Goal: Task Accomplishment & Management: Manage account settings

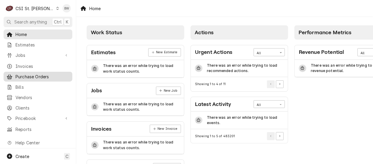
click at [28, 75] on span "Purchase Orders" at bounding box center [42, 77] width 54 height 6
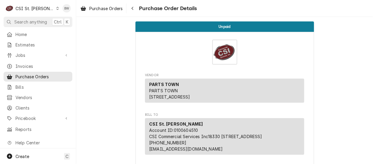
click at [57, 9] on icon "Dynamic Content Wrapper" at bounding box center [58, 8] width 2 height 3
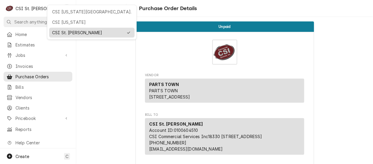
click at [62, 29] on div "CSI St. [PERSON_NAME]" at bounding box center [87, 32] width 71 height 6
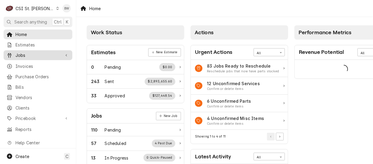
click at [25, 53] on span "Jobs" at bounding box center [37, 55] width 45 height 6
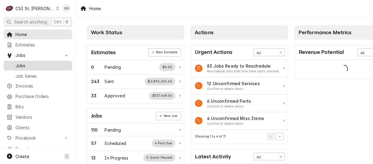
click at [25, 64] on span "Jobs" at bounding box center [42, 66] width 54 height 6
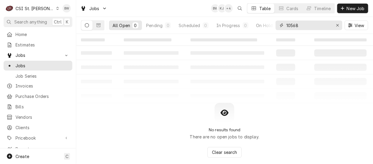
drag, startPoint x: 307, startPoint y: 26, endPoint x: 276, endPoint y: 26, distance: 31.0
click at [277, 26] on div "10568" at bounding box center [309, 26] width 67 height 10
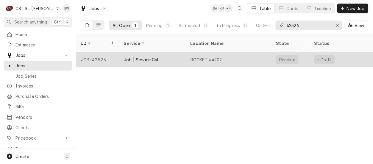
type input "42526"
click at [102, 52] on div "JOB-42526" at bounding box center [97, 59] width 43 height 14
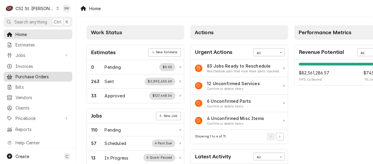
click at [27, 75] on span "Purchase Orders" at bounding box center [42, 77] width 54 height 6
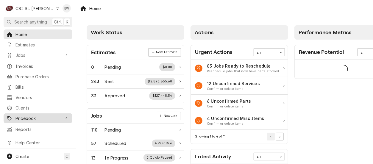
click at [27, 115] on span "Pricebook" at bounding box center [37, 118] width 45 height 6
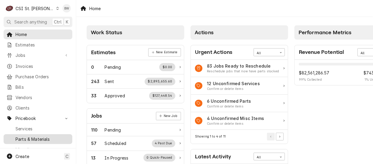
click at [29, 137] on span "Parts & Materials" at bounding box center [42, 139] width 54 height 6
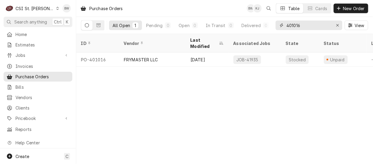
drag, startPoint x: 315, startPoint y: 25, endPoint x: 274, endPoint y: 25, distance: 40.2
click at [274, 25] on div "All Open 1 Pending 0 Open 0 In Transit 0 Delivered 0 Stocked 1 401016 View" at bounding box center [224, 25] width 287 height 17
click at [304, 24] on input "401016" at bounding box center [309, 26] width 45 height 10
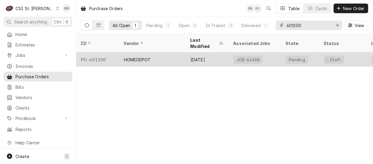
type input "401200"
click at [104, 52] on div "PO-401200" at bounding box center [97, 59] width 43 height 14
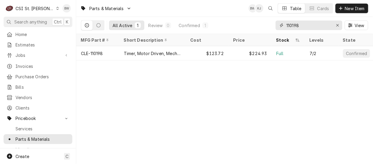
drag, startPoint x: 313, startPoint y: 28, endPoint x: 271, endPoint y: 27, distance: 42.6
click at [271, 27] on div "All Active 1 Review 0 Confirmed 1 110198 View" at bounding box center [224, 25] width 287 height 17
paste input "TRA-COM14900"
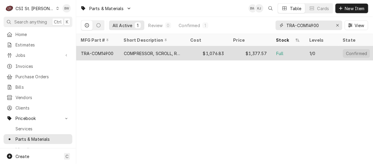
type input "TRA-COM14900"
click at [129, 52] on div "COMPRESSOR, SCROLL, R410A, 200/230-3-60" at bounding box center [152, 53] width 57 height 6
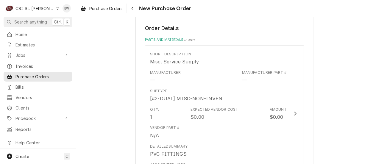
scroll to position [268, 0]
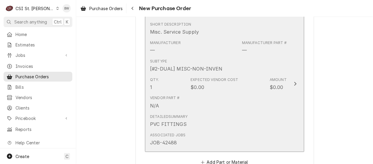
click at [207, 82] on div "Expected Vendor Cost $0.00" at bounding box center [215, 84] width 48 height 14
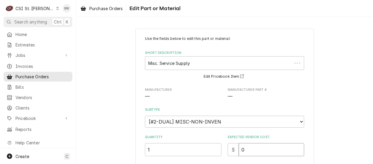
drag, startPoint x: 253, startPoint y: 146, endPoint x: 226, endPoint y: 146, distance: 26.2
click at [228, 147] on div "$ 0" at bounding box center [266, 149] width 77 height 13
type textarea "x"
type input "5"
type textarea "x"
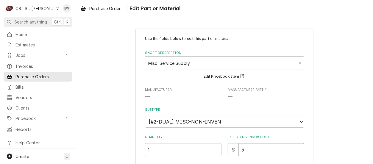
type input "50"
type textarea "x"
type input "50.1"
type textarea "x"
type input "50.19"
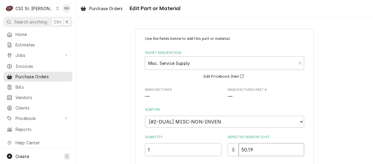
type textarea "x"
type input "50.1"
type textarea "x"
type input "50.18"
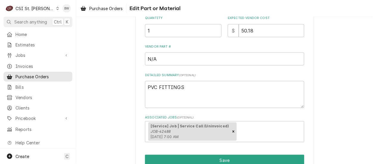
scroll to position [149, 0]
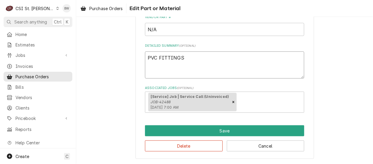
click at [184, 57] on textarea "PVC FITTINGS" at bounding box center [224, 65] width 159 height 27
type textarea "x"
type textarea "PVC FITTINGS"
type textarea "x"
type textarea "PVC FITTINGS b"
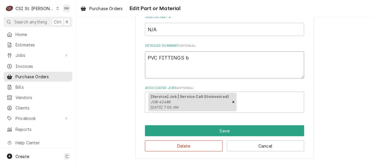
type textarea "x"
type textarea "PVC FITTINGS br"
type textarea "x"
type textarea "PVC FITTINGS bra"
type textarea "x"
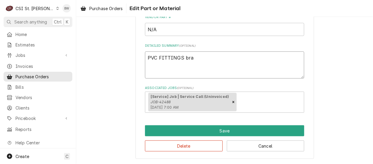
type textarea "PVC FITTINGS brad"
type textarea "x"
type textarea "PVC FITTINGS brad"
type textarea "x"
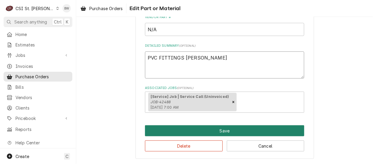
type textarea "PVC FITTINGS brad C"
click at [203, 129] on button "Save" at bounding box center [224, 130] width 159 height 11
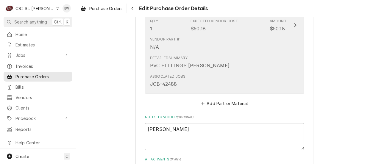
scroll to position [291, 0]
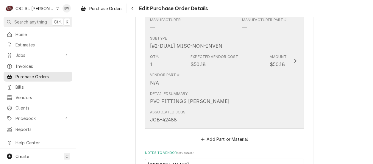
click at [196, 85] on div "Vendor Part # N/A" at bounding box center [218, 79] width 137 height 18
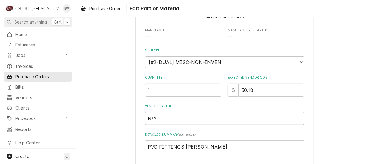
scroll to position [60, 0]
drag, startPoint x: 200, startPoint y: 147, endPoint x: 182, endPoint y: 147, distance: 17.9
click at [182, 147] on textarea "PVC FITTINGS brad C" at bounding box center [224, 154] width 159 height 27
type textarea "x"
type textarea "PVC FITTINGS E"
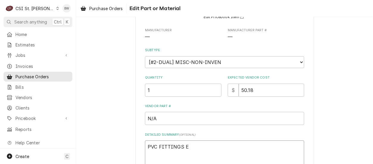
type textarea "x"
type textarea "PVC FITTINGS ER"
type textarea "x"
type textarea "PVC FITTINGS ERi"
type textarea "x"
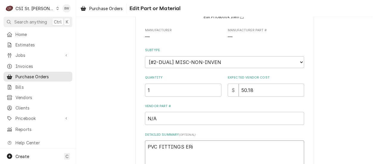
type textarea "PVC FITTINGS ERic"
type textarea "x"
type textarea "PVC FITTINGS ERic"
type textarea "x"
type textarea "PVC FITTINGS ERic G"
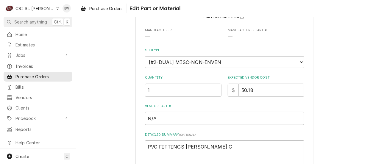
type textarea "x"
type textarea "PVC FITTINGS Eic G"
type textarea "x"
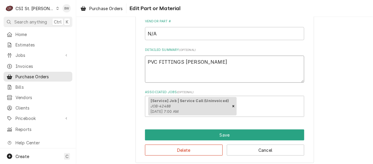
scroll to position [149, 0]
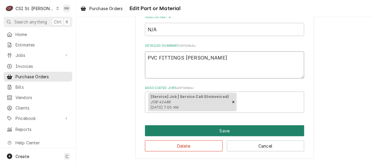
type textarea "PVC FITTINGS Eric G"
click at [202, 132] on button "Save" at bounding box center [224, 130] width 159 height 11
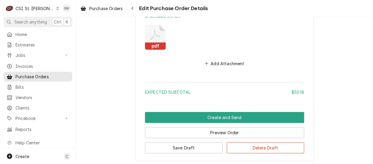
scroll to position [493, 0]
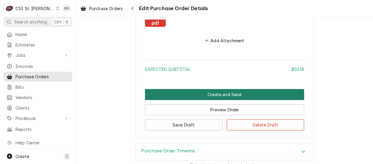
click at [203, 98] on button "Create and Send" at bounding box center [224, 94] width 159 height 11
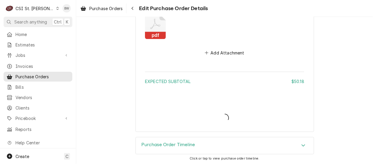
type textarea "x"
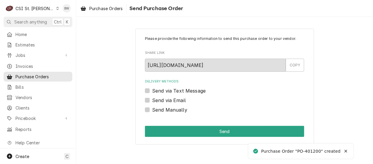
click at [168, 110] on label "Send Manually" at bounding box center [169, 109] width 35 height 7
click at [168, 110] on input "Send Manually" at bounding box center [231, 112] width 159 height 13
checkbox input "true"
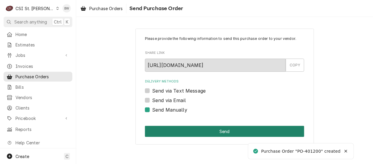
click at [195, 132] on button "Send" at bounding box center [224, 131] width 159 height 11
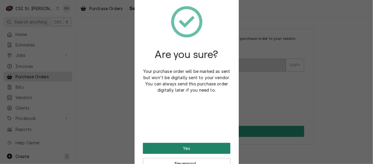
click at [190, 146] on button "Yes" at bounding box center [187, 148] width 88 height 11
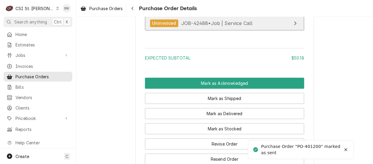
scroll to position [566, 0]
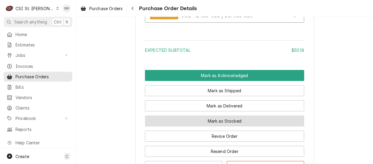
click at [215, 127] on button "Mark as Stocked" at bounding box center [224, 121] width 159 height 11
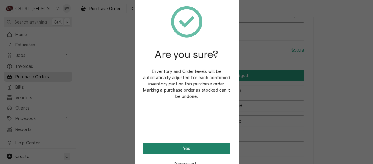
click at [191, 150] on button "Yes" at bounding box center [187, 148] width 88 height 11
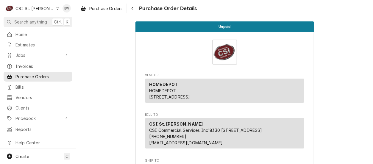
click at [137, 7] on button "Navigate back" at bounding box center [133, 9] width 10 height 10
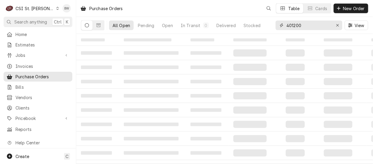
click at [295, 28] on input "401200" at bounding box center [309, 26] width 45 height 10
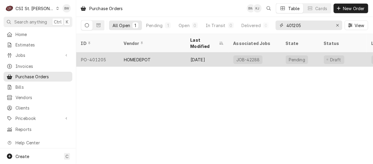
type input "401205"
click at [98, 52] on div "PO-401205" at bounding box center [97, 59] width 43 height 14
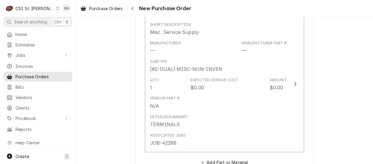
scroll to position [268, 0]
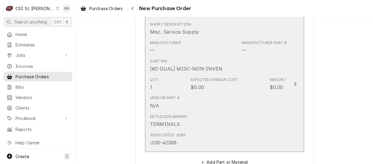
click at [237, 92] on div "Qty. 1 Expected Vendor Cost $0.00 Amount $0.00" at bounding box center [218, 84] width 137 height 18
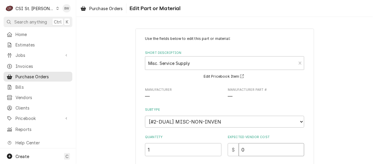
drag, startPoint x: 247, startPoint y: 152, endPoint x: 234, endPoint y: 151, distance: 13.1
click at [234, 151] on div "$ 0" at bounding box center [266, 149] width 77 height 13
type textarea "x"
type input "1"
type textarea "x"
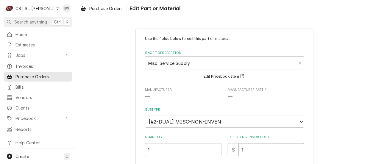
type input "17"
type textarea "x"
type input "17.1"
type textarea "x"
type input "17.14"
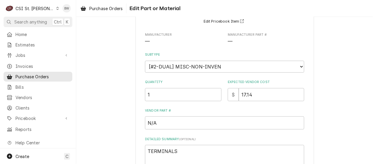
scroll to position [89, 0]
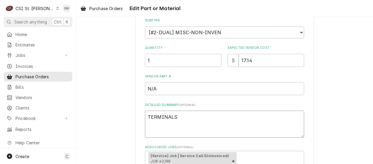
drag, startPoint x: 194, startPoint y: 116, endPoint x: 192, endPoint y: 120, distance: 4.1
click at [192, 120] on textarea "TERMINALS" at bounding box center [224, 124] width 159 height 27
type textarea "x"
type textarea "TERMINALS"
type textarea "x"
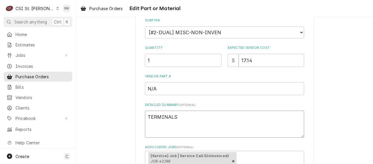
type textarea "TERMINALS B"
type textarea "x"
type textarea "TERMINALS Br"
type textarea "x"
type textarea "TERMINALS Bra"
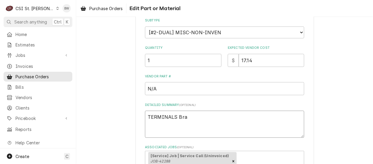
type textarea "x"
type textarea "TERMINALS Brad"
type textarea "x"
type textarea "TERMINALS Brad"
type textarea "x"
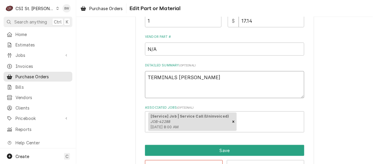
scroll to position [149, 0]
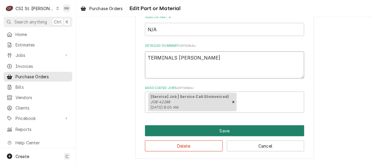
type textarea "TERMINALS Brad C"
click at [178, 136] on button "Save" at bounding box center [224, 130] width 159 height 11
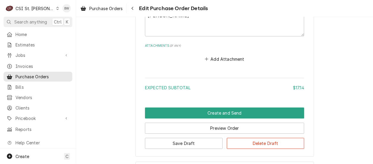
scroll to position [466, 0]
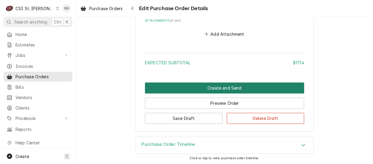
click at [194, 88] on button "Create and Send" at bounding box center [224, 88] width 159 height 11
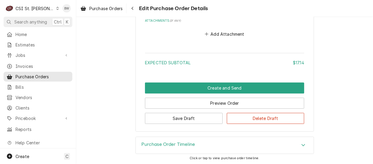
scroll to position [447, 0]
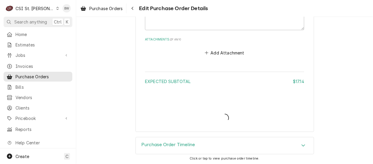
type textarea "x"
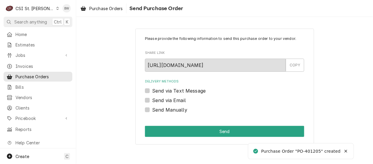
click at [158, 113] on label "Send Manually" at bounding box center [169, 109] width 35 height 7
click at [158, 113] on input "Send Manually" at bounding box center [231, 112] width 159 height 13
checkbox input "true"
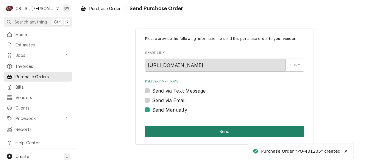
click at [190, 129] on button "Send" at bounding box center [224, 131] width 159 height 11
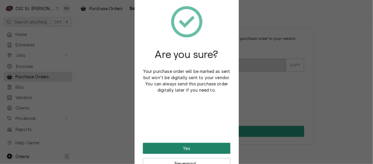
click at [178, 146] on button "Yes" at bounding box center [187, 148] width 88 height 11
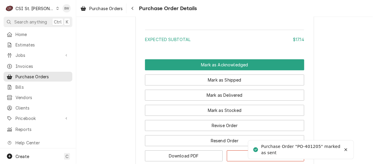
scroll to position [506, 0]
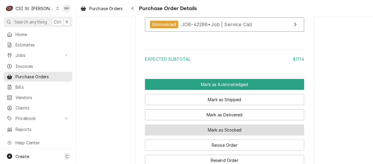
click at [178, 136] on button "Mark as Stocked" at bounding box center [224, 130] width 159 height 11
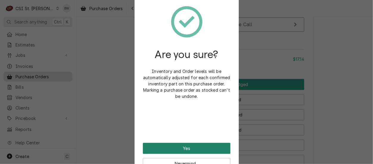
click at [178, 146] on button "Yes" at bounding box center [187, 148] width 88 height 11
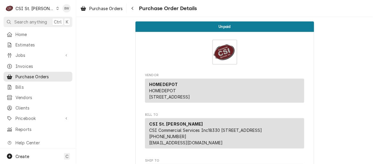
click at [56, 9] on icon "Dynamic Content Wrapper" at bounding box center [57, 8] width 3 height 3
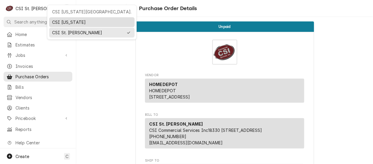
click at [59, 21] on div "CSI [US_STATE]" at bounding box center [92, 22] width 80 height 6
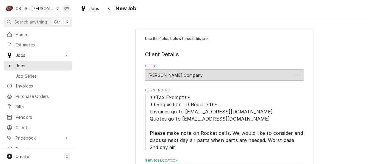
type textarea "x"
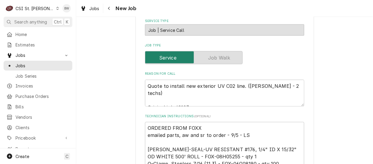
scroll to position [268, 0]
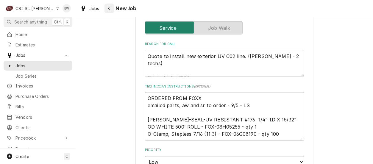
click at [108, 10] on icon "Navigate back" at bounding box center [109, 8] width 3 height 4
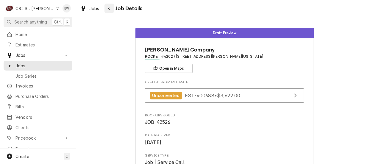
click at [109, 7] on icon "Navigate back" at bounding box center [109, 8] width 3 height 4
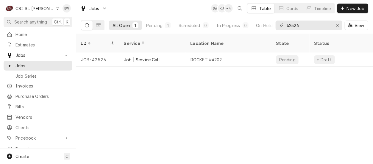
drag, startPoint x: 312, startPoint y: 26, endPoint x: 291, endPoint y: 27, distance: 20.9
click at [291, 27] on input "42526" at bounding box center [309, 26] width 45 height 10
click at [299, 25] on input "42449" at bounding box center [309, 26] width 45 height 10
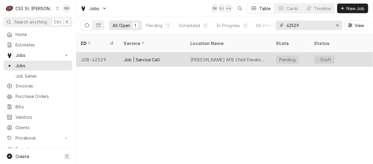
type input "42529"
click at [103, 52] on div "JOB-42529" at bounding box center [97, 59] width 43 height 14
click at [102, 52] on div "JOB-42529" at bounding box center [97, 59] width 43 height 14
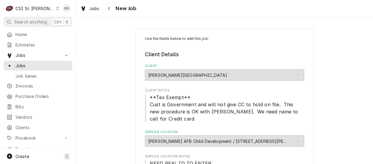
type textarea "x"
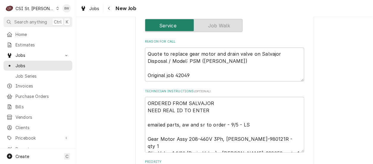
scroll to position [268, 0]
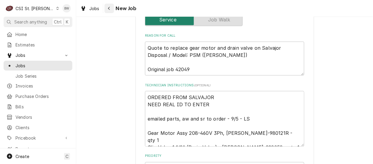
click at [113, 7] on button "Navigate back" at bounding box center [110, 9] width 10 height 10
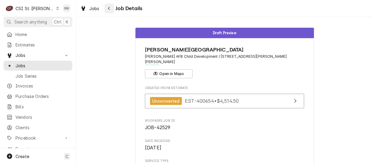
click at [109, 9] on icon "Navigate back" at bounding box center [109, 8] width 2 height 3
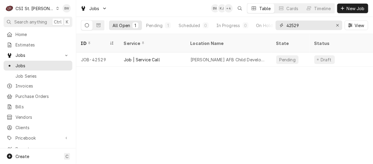
drag, startPoint x: 300, startPoint y: 26, endPoint x: 290, endPoint y: 25, distance: 9.5
click at [290, 25] on input "42529" at bounding box center [309, 26] width 45 height 10
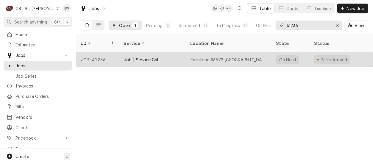
type input "41236"
click at [101, 52] on div "JOB-41236" at bounding box center [97, 59] width 43 height 14
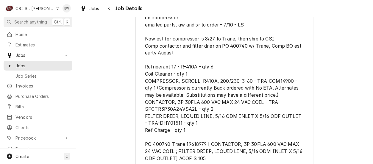
scroll to position [715, 0]
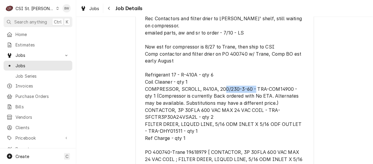
drag, startPoint x: 291, startPoint y: 89, endPoint x: 255, endPoint y: 89, distance: 36.6
click at [255, 89] on span "[PERSON_NAME] to talk to drew before doing anything *** Rec Contactors and filt…" at bounding box center [224, 85] width 159 height 167
copy span "TRA-COM14900"
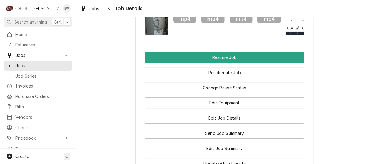
scroll to position [1191, 0]
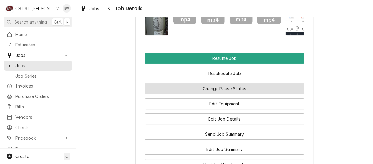
click at [208, 94] on button "Change Pause Status" at bounding box center [224, 88] width 159 height 11
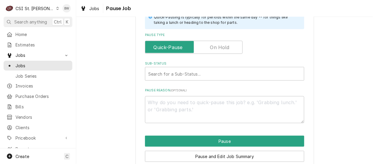
scroll to position [149, 0]
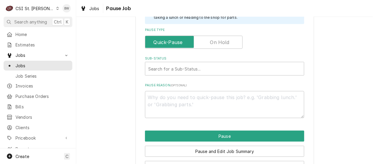
click at [213, 44] on label "Pause Type" at bounding box center [194, 42] width 98 height 13
click at [213, 44] on input "Pause Type" at bounding box center [194, 42] width 92 height 13
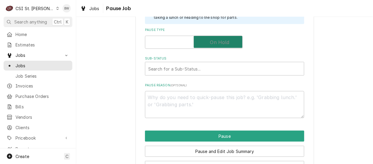
checkbox input "true"
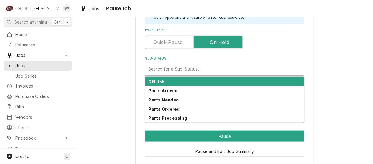
click at [161, 71] on div "Sub-Status" at bounding box center [224, 68] width 153 height 11
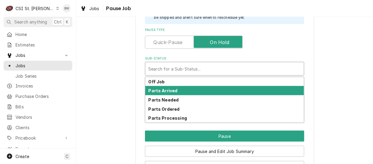
click at [164, 92] on strong "Parts Arrived" at bounding box center [163, 90] width 29 height 5
type textarea "x"
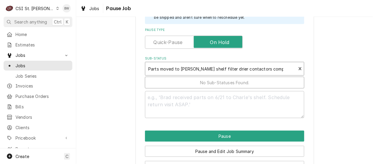
type input "Parts moved to COurtney shelf filter drier contactors compressor"
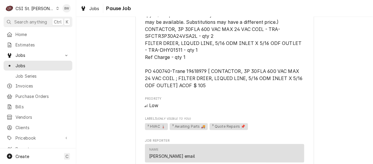
scroll to position [804, 0]
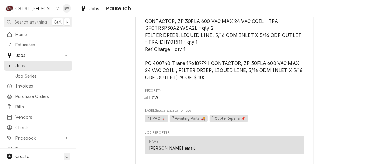
click at [190, 119] on span "³ Awaiting Parts 🚚" at bounding box center [189, 118] width 38 height 7
drag, startPoint x: 196, startPoint y: 120, endPoint x: 186, endPoint y: 99, distance: 23.4
click at [186, 99] on div "Low" at bounding box center [224, 97] width 159 height 7
click at [198, 118] on span "³ Awaiting Parts 🚚" at bounding box center [189, 118] width 38 height 7
drag, startPoint x: 188, startPoint y: 120, endPoint x: 128, endPoint y: 86, distance: 68.4
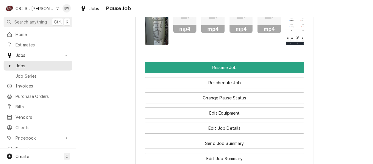
scroll to position [1191, 0]
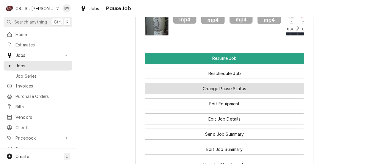
click at [204, 91] on button "Change Pause Status" at bounding box center [224, 88] width 159 height 11
type textarea "x"
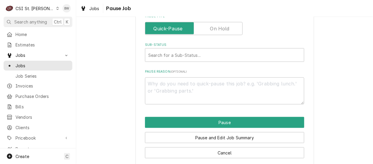
scroll to position [169, 0]
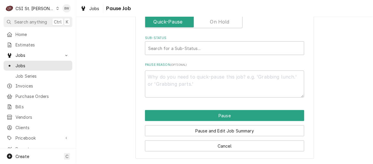
click at [211, 21] on label "Pause Type" at bounding box center [194, 21] width 98 height 13
click at [211, 21] on input "Pause Type" at bounding box center [194, 21] width 92 height 13
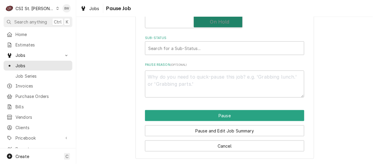
checkbox input "true"
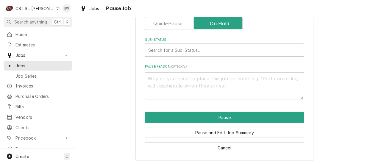
click at [178, 48] on div "Sub-Status" at bounding box center [224, 50] width 153 height 11
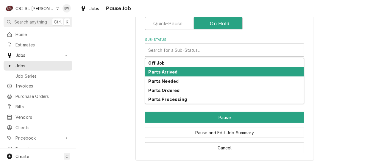
click at [168, 74] on strong "Parts Arrived" at bounding box center [163, 71] width 29 height 5
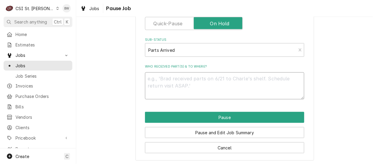
click at [155, 78] on textarea "Who received part(s) & to where?" at bounding box center [224, 85] width 159 height 27
type textarea "x"
type textarea "c"
type textarea "x"
type textarea "co"
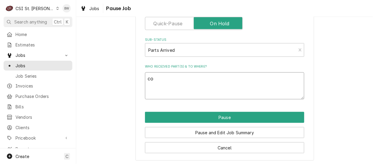
type textarea "x"
type textarea "con"
type textarea "x"
type textarea "cont"
type textarea "x"
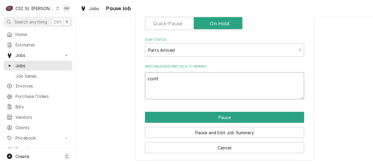
type textarea "conta"
type textarea "x"
type textarea "contac"
type textarea "x"
type textarea "contact"
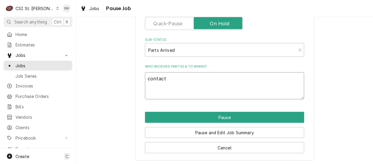
type textarea "x"
type textarea "contacto"
type textarea "x"
type textarea "contactor"
type textarea "x"
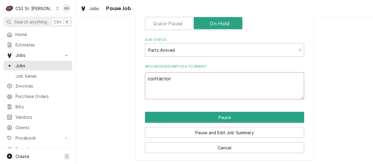
type textarea "contactors"
type textarea "x"
type textarea "contactors"
type textarea "x"
type textarea "contactors d"
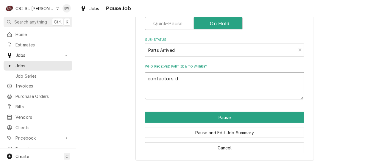
type textarea "x"
type textarea "contactors dr"
type textarea "x"
type textarea "contactors dri"
type textarea "x"
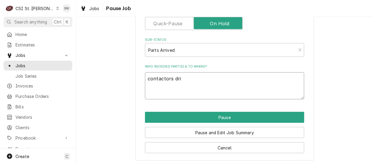
type textarea "contactors drie"
type textarea "x"
type textarea "contactors drier"
type textarea "x"
type textarea "contactors drier a"
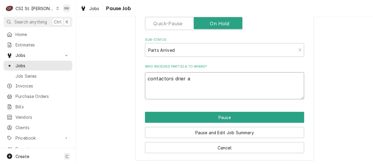
type textarea "x"
type textarea "contactors drier and"
type textarea "x"
type textarea "contactors drier and"
type textarea "x"
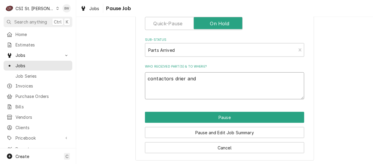
type textarea "contactors drier and c"
type textarea "x"
type textarea "contactors drier and co"
type textarea "x"
type textarea "contactors drier and com"
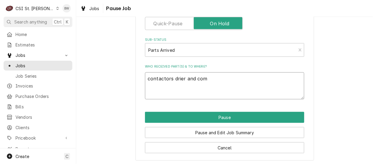
type textarea "x"
type textarea "contactors drier and comp"
type textarea "x"
type textarea "contactors drier and compr"
type textarea "x"
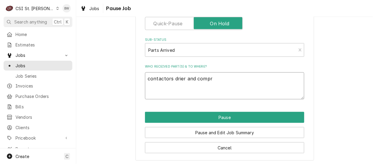
type textarea "contactors drier and compre"
type textarea "x"
type textarea "contactors drier and compres"
type textarea "x"
type textarea "contactors drier and compress"
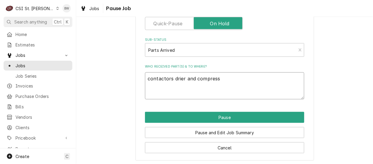
type textarea "x"
type textarea "contactors drier and compresso"
type textarea "x"
type textarea "contactors drier and compressor"
type textarea "x"
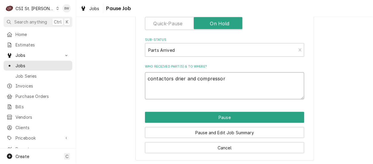
type textarea "contactors drier and compressor o"
type textarea "x"
type textarea "contactors drier and compressor on"
type textarea "x"
type textarea "contactors drier and compressor on"
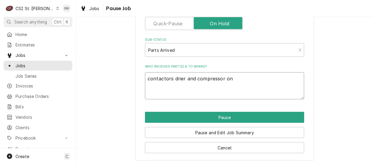
type textarea "x"
type textarea "contactors drier and compressor on f"
type textarea "x"
type textarea "contactors drier and compressor on fl"
type textarea "x"
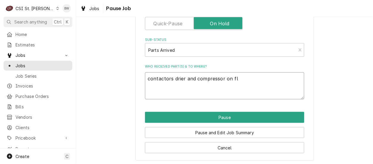
type textarea "contactors drier and compressor on flo"
type textarea "x"
type textarea "contactors drier and compressor on floo"
type textarea "x"
type textarea "contactors drier and compressor on floor"
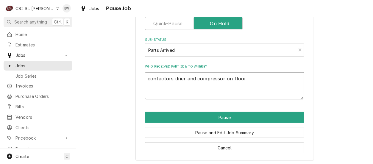
type textarea "x"
type textarea "contactors drier and compressor on floor by"
type textarea "x"
type textarea "contactors drier and compressor on floor by"
type textarea "x"
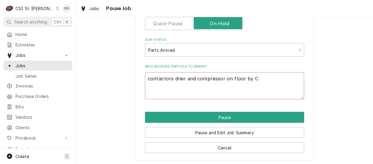
type textarea "contactors drier and compressor on floor by Co"
type textarea "x"
type textarea "contactors drier and compressor on floor by Cou"
type textarea "x"
type textarea "contactors drier and compressor on floor by Cour"
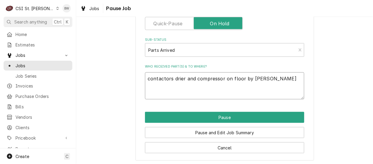
type textarea "x"
type textarea "contactors drier and compressor on floor by Court"
type textarea "x"
type textarea "contactors drier and compressor on floor by Courtn"
type textarea "x"
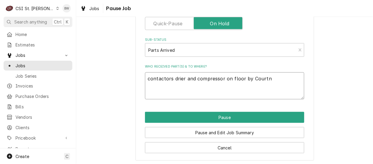
type textarea "contactors drier and compressor on floor by Courtne"
type textarea "x"
type textarea "contactors drier and compressor on floor by Courtney"
type textarea "x"
type textarea "contactors drier and compressor on floor by Courtney s"
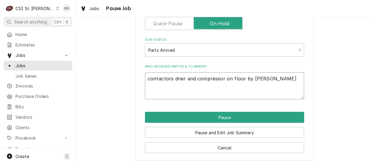
type textarea "x"
type textarea "contactors drier and compressor on floor by Courtney sh"
type textarea "x"
type textarea "contactors drier and compressor on floor by Courtney she"
type textarea "x"
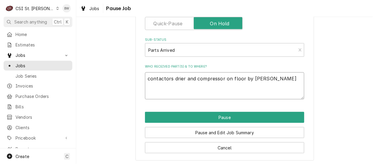
type textarea "contactors drier and compressor on floor by Courtney shel"
type textarea "x"
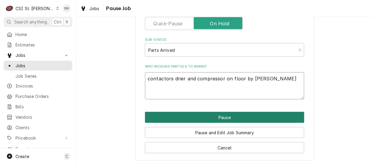
type textarea "contactors drier and compressor on floor by Courtney shelf"
click at [174, 115] on button "Pause" at bounding box center [224, 117] width 159 height 11
type textarea "x"
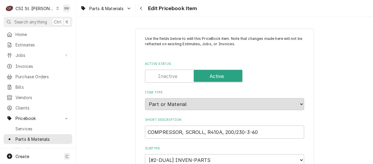
click at [236, 11] on div "Parts & Materials Edit Pricebook Item" at bounding box center [224, 8] width 297 height 17
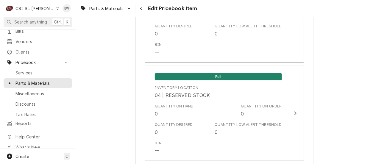
scroll to position [696, 0]
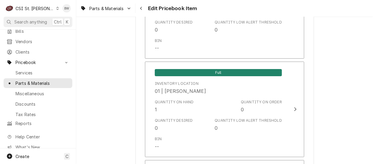
type textarea "x"
click at [141, 10] on icon "Navigate back" at bounding box center [141, 8] width 3 height 4
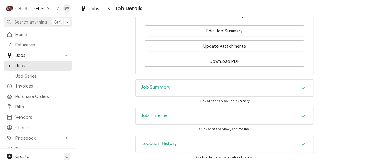
scroll to position [1311, 0]
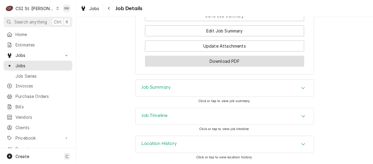
click at [183, 67] on button "Download PDF" at bounding box center [224, 61] width 159 height 11
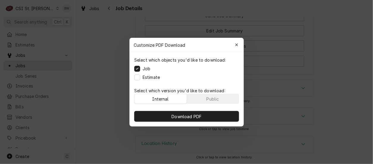
click at [147, 78] on label "Estimate" at bounding box center [151, 77] width 17 height 6
click at [140, 78] on button "Estimate" at bounding box center [137, 77] width 6 height 6
click at [139, 77] on button "Estimate" at bounding box center [137, 77] width 6 height 6
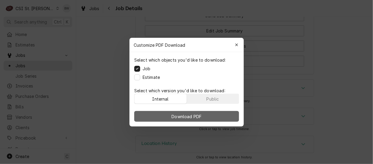
click at [174, 113] on span "Download PDF" at bounding box center [186, 116] width 32 height 6
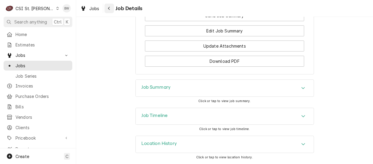
click at [111, 8] on div "Navigate back" at bounding box center [109, 8] width 6 height 6
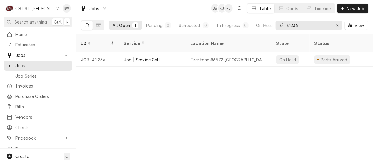
drag, startPoint x: 300, startPoint y: 27, endPoint x: 278, endPoint y: 25, distance: 22.4
click at [278, 25] on div "41236" at bounding box center [309, 26] width 67 height 10
click at [304, 23] on input "42480" at bounding box center [309, 26] width 45 height 10
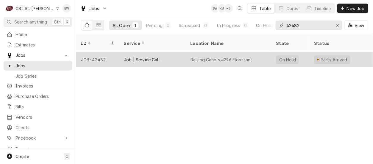
type input "42482"
click at [98, 52] on div "JOB-42482" at bounding box center [97, 59] width 43 height 14
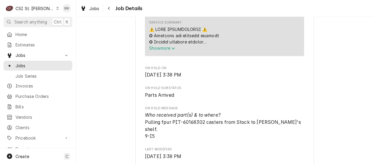
scroll to position [387, 0]
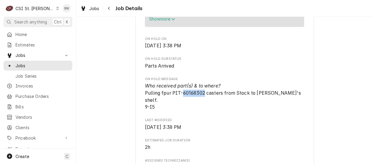
drag, startPoint x: 202, startPoint y: 108, endPoint x: 180, endPoint y: 108, distance: 21.7
click at [180, 108] on span "Who received part(s) & to where? Pulling fpur PIT-60168302 casters from Stock t…" at bounding box center [223, 96] width 157 height 27
copy span "60168302"
click at [118, 100] on div "Parts Arrived Raising Canes - Billing Account Raising Cane's #296 Florissant / …" at bounding box center [224, 145] width 297 height 1019
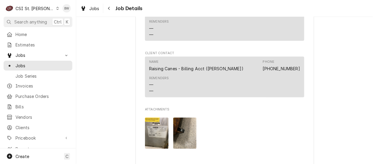
scroll to position [655, 0]
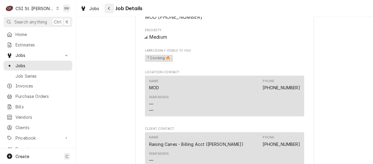
click at [110, 7] on icon "Navigate back" at bounding box center [109, 8] width 3 height 4
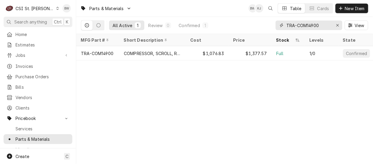
drag, startPoint x: 320, startPoint y: 25, endPoint x: 272, endPoint y: 26, distance: 48.3
click at [272, 26] on div "All Active 1 Review 0 Confirmed 1 TRA-COM14900 View" at bounding box center [224, 25] width 287 height 17
paste input "60168302"
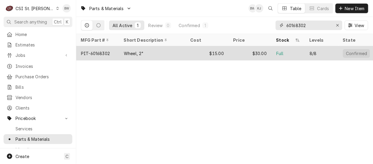
type input "60168302"
click at [102, 51] on div "PIT-60168302" at bounding box center [95, 53] width 29 height 6
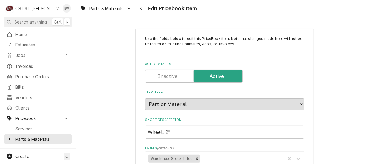
type textarea "x"
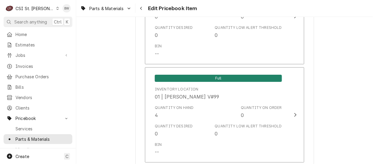
click at [140, 7] on icon "Navigate back" at bounding box center [141, 8] width 3 height 4
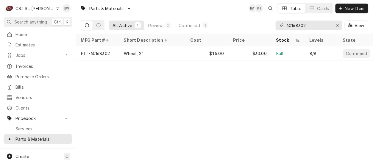
drag, startPoint x: 310, startPoint y: 27, endPoint x: 275, endPoint y: 26, distance: 34.9
click at [275, 26] on div "All Active 1 Review 0 Confirmed 1 60168302 View" at bounding box center [224, 25] width 287 height 17
paste input "B8706101-CL"
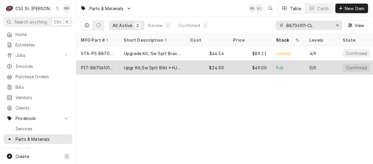
type input "B8706101-CL"
click at [108, 66] on div "PIT-B8706101-CL" at bounding box center [97, 68] width 33 height 6
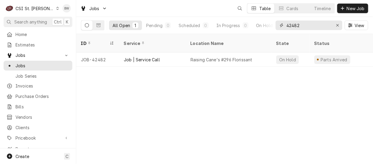
drag, startPoint x: 297, startPoint y: 26, endPoint x: 277, endPoint y: 25, distance: 20.0
click at [277, 25] on div "42482" at bounding box center [309, 26] width 67 height 10
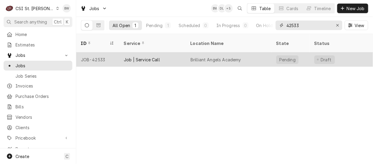
type input "42533"
click at [97, 52] on div "JOB-42533" at bounding box center [97, 59] width 43 height 14
click at [96, 52] on div "JOB-42533" at bounding box center [97, 59] width 43 height 14
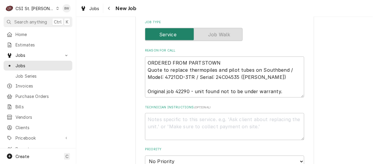
scroll to position [238, 0]
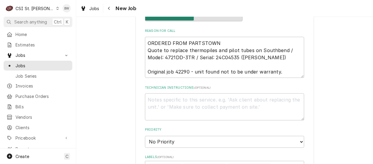
drag, startPoint x: 98, startPoint y: 65, endPoint x: 101, endPoint y: 62, distance: 4.4
click at [98, 65] on div "Use the fields below to edit this job: Client Details Client Ford Hotel Supply …" at bounding box center [224, 107] width 297 height 644
type textarea "x"
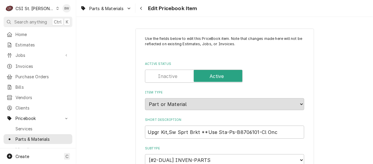
type textarea "x"
click at [223, 11] on div "Parts & Materials Edit Pricebook Item" at bounding box center [224, 8] width 297 height 17
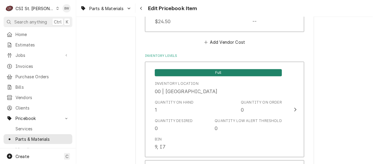
scroll to position [1966, 0]
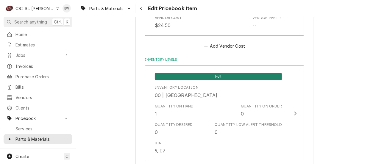
scroll to position [506, 0]
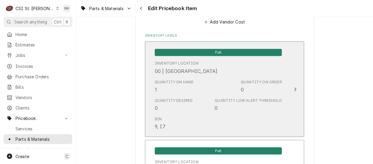
click at [203, 118] on div "Bin 9, I7" at bounding box center [218, 123] width 127 height 18
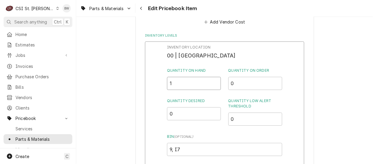
drag, startPoint x: 173, startPoint y: 81, endPoint x: 154, endPoint y: 83, distance: 18.8
click at [155, 83] on div "Inventory Location 00 | STL WAREHOUSE Quantity on Hand 1 Quantity on Order 0 Qu…" at bounding box center [224, 118] width 159 height 155
type input "0"
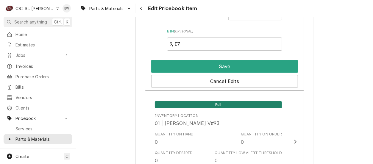
scroll to position [625, 0]
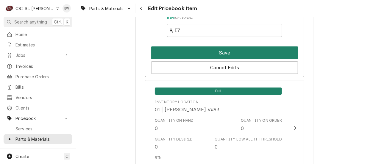
click at [208, 54] on button "Save" at bounding box center [224, 52] width 147 height 13
type textarea "x"
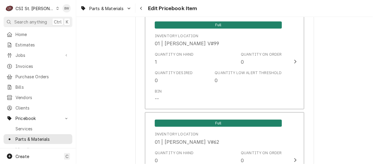
scroll to position [2025, 0]
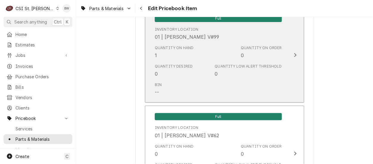
click at [200, 71] on div "Quantity Desired 0 Quantity Low Alert Threshold 0" at bounding box center [218, 70] width 127 height 18
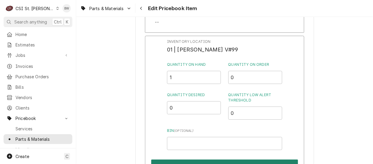
scroll to position [1996, 0]
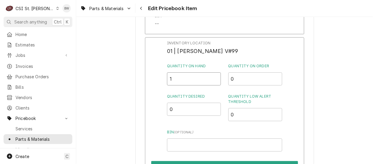
drag, startPoint x: 177, startPoint y: 74, endPoint x: 163, endPoint y: 74, distance: 14.0
click at [163, 74] on div "Inventory Location 01 | RYAN BIETCHERT V#99 Quantity on Hand 1 Quantity on Orde…" at bounding box center [224, 114] width 159 height 155
type input "2"
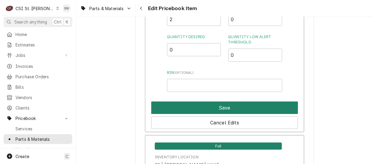
click at [208, 102] on button "Save" at bounding box center [224, 108] width 147 height 13
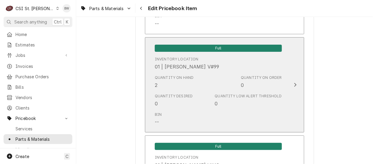
scroll to position [5146, 0]
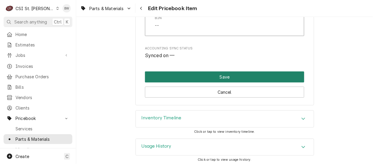
click at [201, 75] on button "Save" at bounding box center [224, 76] width 159 height 11
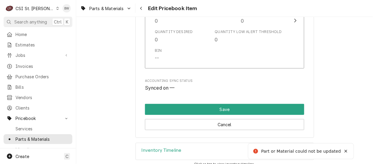
type textarea "x"
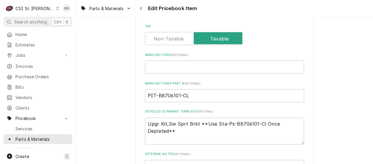
scroll to position [267, 0]
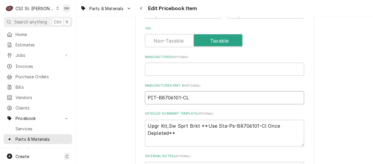
drag, startPoint x: 193, startPoint y: 97, endPoint x: 142, endPoint y: 97, distance: 50.9
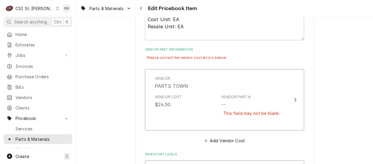
scroll to position [446, 0]
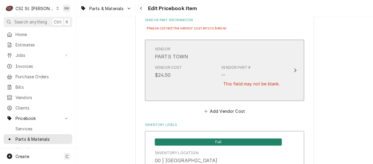
click at [207, 77] on div "Vendor Cost $24.50 Vendor Part # -- This field may not be blank." at bounding box center [218, 80] width 127 height 34
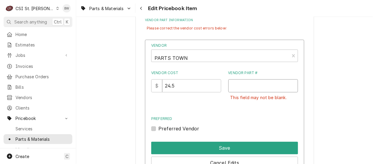
click at [244, 86] on input "Vendor Part #" at bounding box center [263, 85] width 70 height 13
paste input "PIT-B8706101-CL"
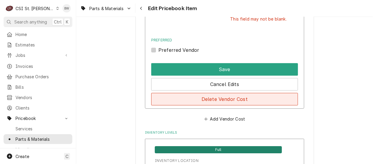
scroll to position [536, 0]
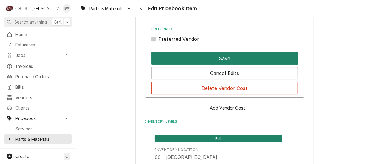
type input "PIT-B8706101-CL"
click at [213, 54] on button "Save" at bounding box center [224, 58] width 147 height 13
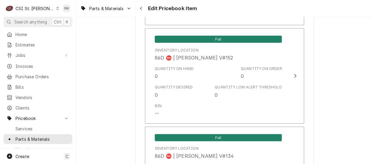
scroll to position [5160, 0]
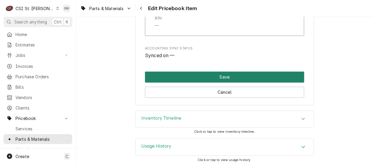
click at [183, 74] on button "Save" at bounding box center [224, 77] width 159 height 11
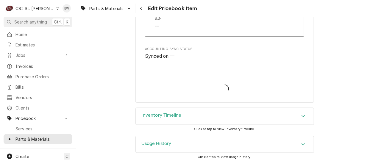
scroll to position [5143, 0]
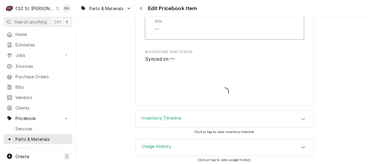
type textarea "x"
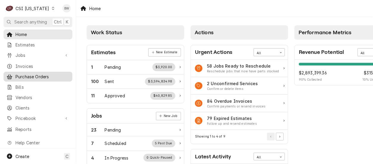
click at [30, 76] on span "Purchase Orders" at bounding box center [42, 77] width 54 height 6
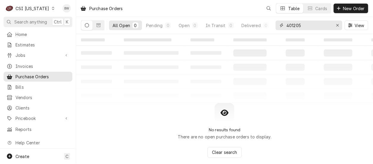
drag, startPoint x: 307, startPoint y: 27, endPoint x: 276, endPoint y: 27, distance: 30.7
click at [277, 27] on div "401205" at bounding box center [309, 26] width 67 height 10
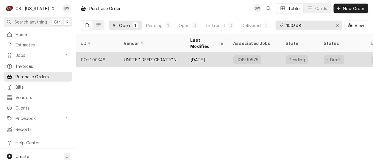
type input "100348"
click at [102, 52] on div "PO-100348" at bounding box center [97, 59] width 43 height 14
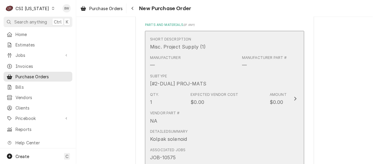
scroll to position [268, 0]
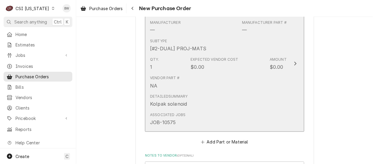
click at [215, 94] on div "Detailed Summary Kolpak solenoid" at bounding box center [218, 101] width 137 height 18
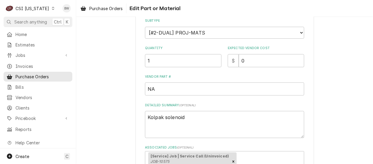
scroll to position [89, 0]
drag, startPoint x: 251, startPoint y: 61, endPoint x: 230, endPoint y: 60, distance: 20.9
click at [230, 60] on div "$ 0" at bounding box center [266, 60] width 77 height 13
type textarea "x"
type input "7"
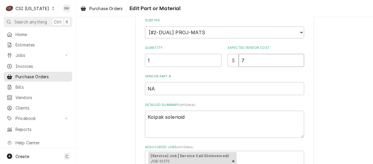
type textarea "x"
type input "75"
type textarea "x"
type input "75.03"
type textarea "x"
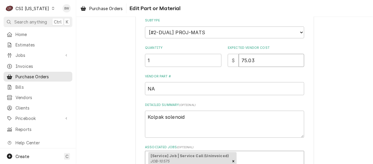
type input "75.03"
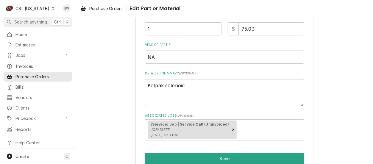
scroll to position [149, 0]
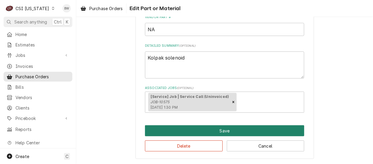
click at [204, 130] on button "Save" at bounding box center [224, 130] width 159 height 11
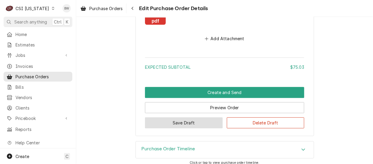
scroll to position [479, 0]
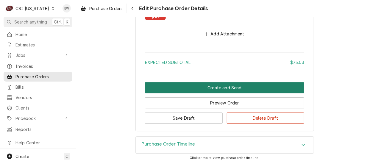
click at [192, 88] on button "Create and Send" at bounding box center [224, 87] width 159 height 11
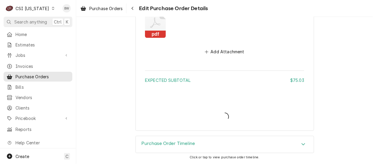
scroll to position [460, 0]
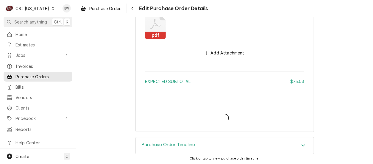
type textarea "x"
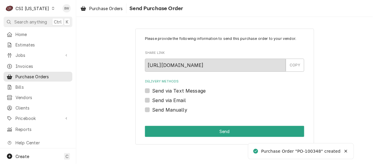
click at [171, 110] on label "Send Manually" at bounding box center [169, 109] width 35 height 7
click at [171, 110] on input "Send Manually" at bounding box center [231, 112] width 159 height 13
checkbox input "true"
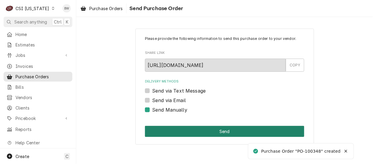
click at [182, 127] on button "Send" at bounding box center [224, 131] width 159 height 11
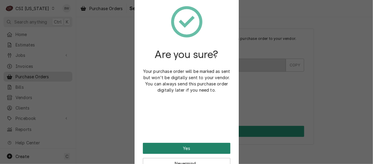
click at [183, 146] on button "Yes" at bounding box center [187, 148] width 88 height 11
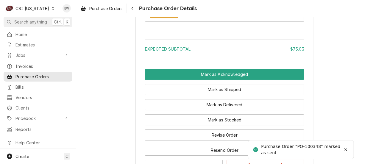
scroll to position [620, 0]
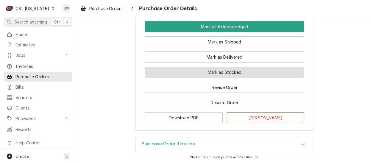
click at [197, 72] on button "Mark as Stocked" at bounding box center [224, 72] width 159 height 11
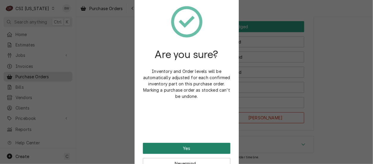
click at [186, 147] on button "Yes" at bounding box center [187, 148] width 88 height 11
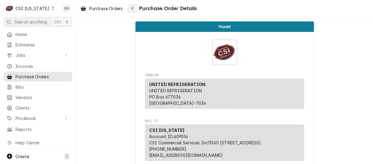
click at [133, 9] on icon "Navigate back" at bounding box center [132, 8] width 3 height 4
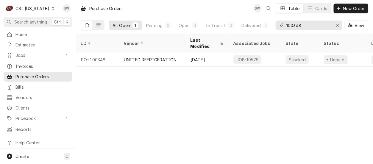
click at [304, 28] on input "100348" at bounding box center [309, 26] width 45 height 10
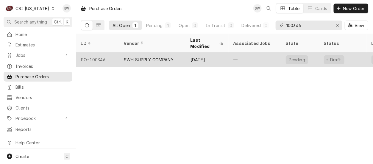
type input "100346"
click at [103, 52] on div "PO-100346" at bounding box center [97, 59] width 43 height 14
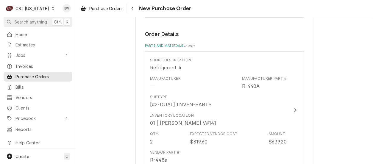
scroll to position [238, 0]
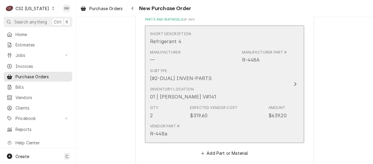
click at [232, 111] on div "Expected Vendor Cost $319.60" at bounding box center [214, 112] width 48 height 14
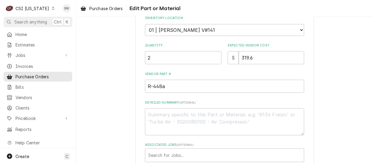
scroll to position [149, 0]
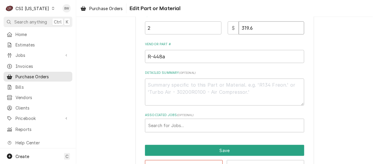
drag, startPoint x: 253, startPoint y: 26, endPoint x: 234, endPoint y: 29, distance: 19.9
click at [234, 28] on div "$ 319.6" at bounding box center [266, 27] width 77 height 13
type textarea "x"
type input "3"
type textarea "x"
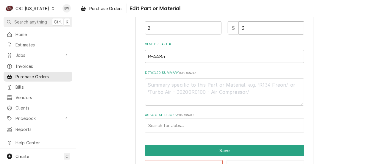
type input "32"
type textarea "x"
type input "323"
type textarea "x"
type input "323.2"
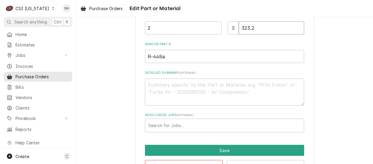
type textarea "x"
type input "323"
type textarea "x"
type input "323.3"
type textarea "x"
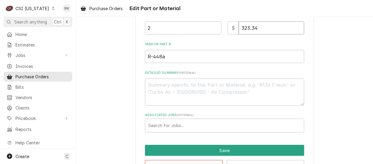
type input "323.34"
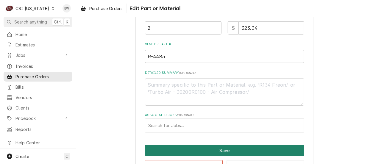
click at [207, 151] on button "Save" at bounding box center [224, 150] width 159 height 11
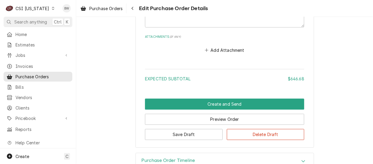
scroll to position [427, 0]
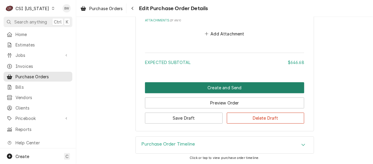
click at [186, 91] on button "Create and Send" at bounding box center [224, 87] width 159 height 11
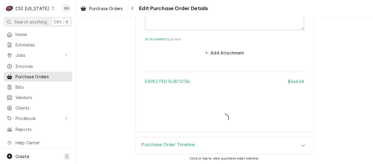
type textarea "x"
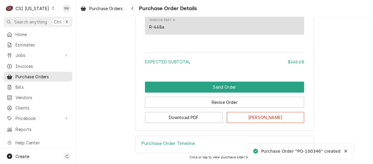
scroll to position [432, 0]
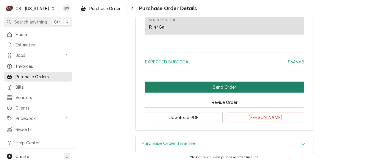
click at [199, 88] on button "Send Order" at bounding box center [224, 87] width 159 height 11
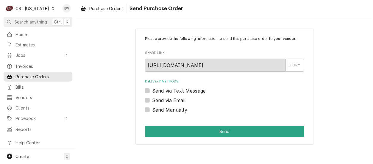
scroll to position [0, 0]
click at [180, 108] on label "Send Manually" at bounding box center [169, 109] width 35 height 7
click at [180, 108] on input "Send Manually" at bounding box center [231, 112] width 159 height 13
checkbox input "true"
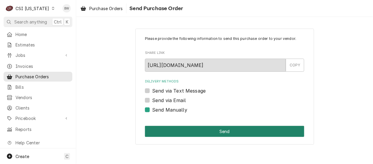
click at [196, 127] on button "Send" at bounding box center [224, 131] width 159 height 11
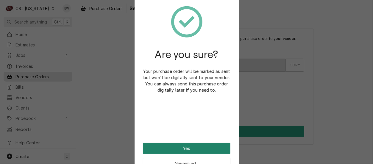
click at [190, 148] on button "Yes" at bounding box center [187, 148] width 88 height 11
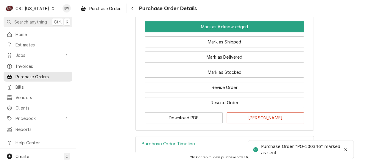
scroll to position [514, 0]
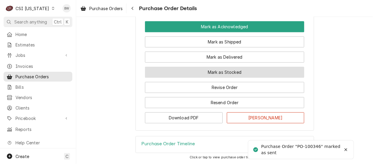
click at [217, 71] on button "Mark as Stocked" at bounding box center [224, 72] width 159 height 11
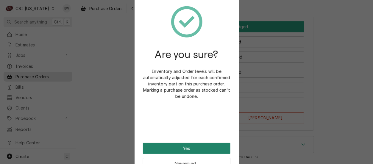
click at [191, 145] on button "Yes" at bounding box center [187, 148] width 88 height 11
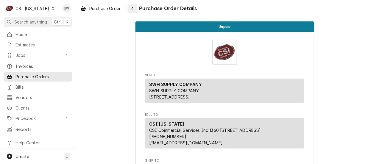
click at [134, 9] on icon "Navigate back" at bounding box center [132, 8] width 3 height 4
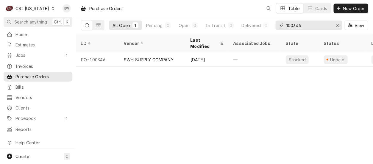
click at [306, 26] on input "100346" at bounding box center [309, 26] width 45 height 10
type input "100354"
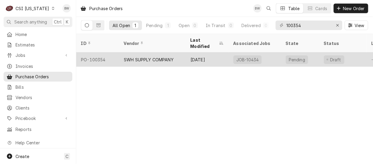
click at [108, 52] on div "PO-100354" at bounding box center [97, 59] width 43 height 14
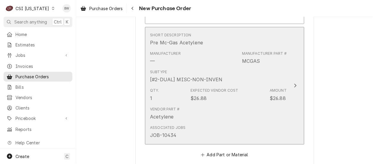
scroll to position [387, 0]
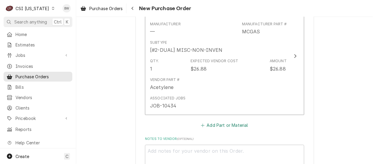
click at [219, 124] on button "Add Part or Material" at bounding box center [224, 125] width 49 height 8
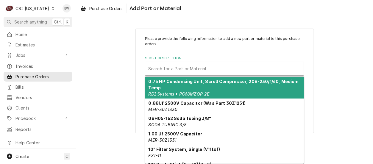
click at [163, 69] on div "Short Description" at bounding box center [224, 68] width 153 height 11
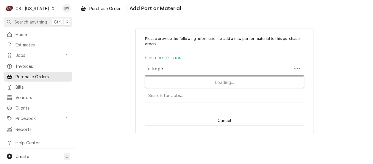
type input "nitrogen"
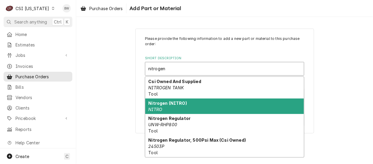
click at [157, 106] on div "Nitrogen (NITRO) NITRO" at bounding box center [224, 106] width 159 height 15
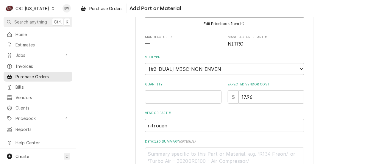
scroll to position [60, 0]
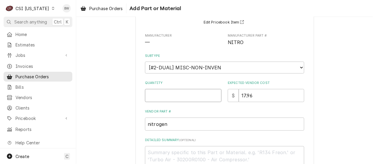
click at [157, 96] on input "Quantity" at bounding box center [183, 95] width 77 height 13
type textarea "x"
type input "1"
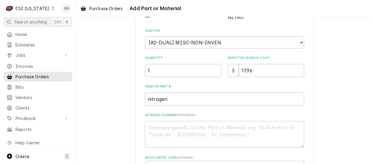
scroll to position [101, 0]
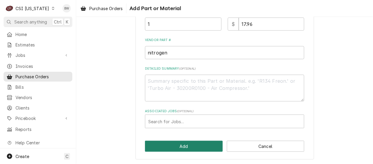
click at [178, 147] on button "Add" at bounding box center [184, 146] width 78 height 11
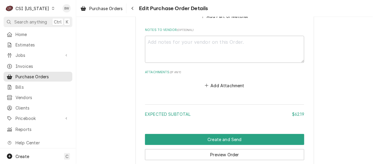
scroll to position [607, 0]
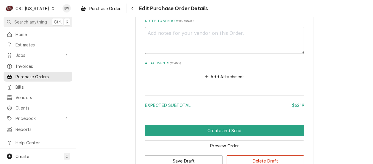
click at [169, 35] on textarea "Notes to Vendor ( optional )" at bounding box center [224, 40] width 159 height 27
type textarea "x"
type textarea "J"
type textarea "x"
type textarea "Je"
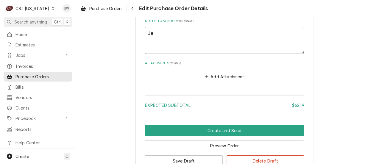
type textarea "x"
type textarea "Jes"
type textarea "x"
type textarea "Jesu"
type textarea "x"
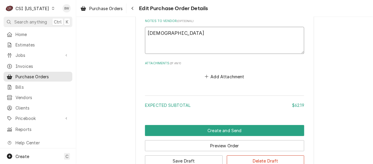
type textarea "Jesus"
type textarea "x"
type textarea "Jesus"
type textarea "x"
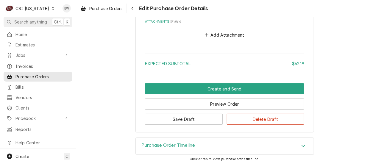
scroll to position [651, 0]
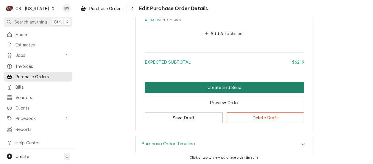
type textarea "[DEMOGRAPHIC_DATA][PERSON_NAME]"
click at [186, 89] on button "Create and Send" at bounding box center [224, 87] width 159 height 11
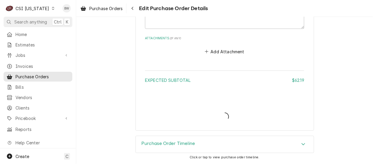
scroll to position [631, 0]
type textarea "x"
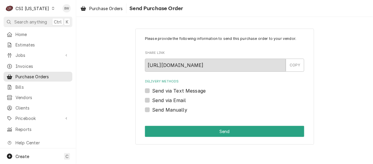
click at [166, 108] on label "Send Manually" at bounding box center [169, 109] width 35 height 7
click at [166, 108] on input "Send Manually" at bounding box center [231, 112] width 159 height 13
checkbox input "true"
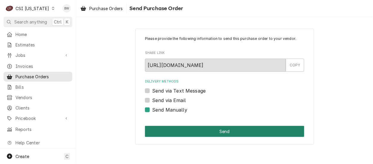
click at [182, 127] on button "Send" at bounding box center [224, 131] width 159 height 11
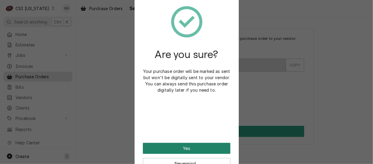
click at [178, 146] on button "Yes" at bounding box center [187, 148] width 88 height 11
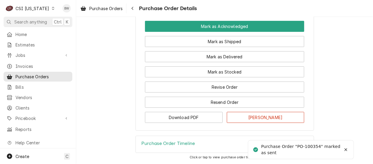
scroll to position [739, 0]
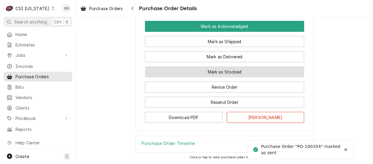
click at [215, 70] on button "Mark as Stocked" at bounding box center [224, 71] width 159 height 11
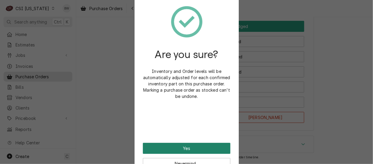
click at [180, 146] on button "Yes" at bounding box center [187, 148] width 88 height 11
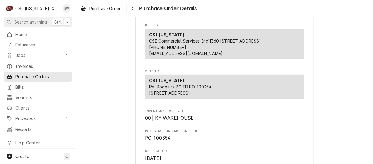
scroll to position [30, 0]
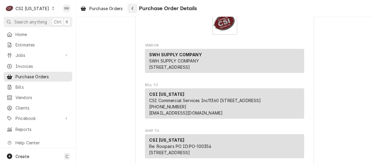
click at [131, 10] on div "Navigate back" at bounding box center [133, 8] width 6 height 6
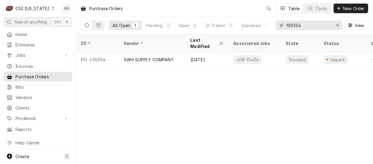
click at [303, 25] on input "100354" at bounding box center [309, 26] width 45 height 10
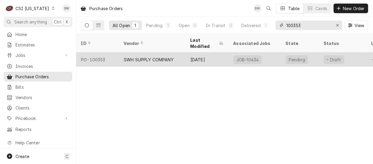
type input "100353"
click at [96, 52] on div "PO-100353" at bounding box center [97, 59] width 43 height 14
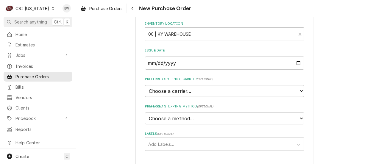
scroll to position [89, 0]
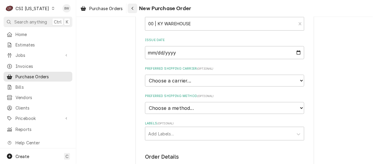
click at [134, 9] on icon "Navigate back" at bounding box center [132, 8] width 3 height 4
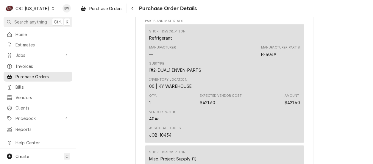
scroll to position [298, 0]
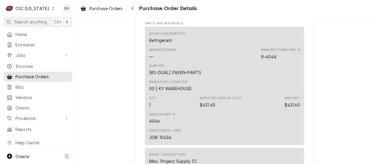
click at [234, 78] on div "Subtype [#2-DUAL] INVEN-PARTS" at bounding box center [224, 70] width 151 height 16
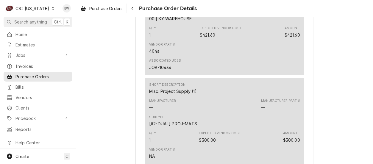
scroll to position [566, 0]
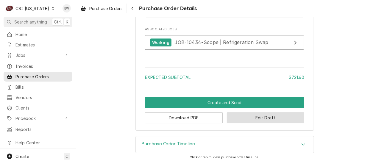
click at [245, 118] on button "Edit Draft" at bounding box center [266, 117] width 78 height 11
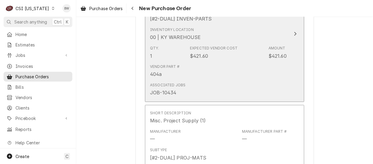
click at [221, 69] on div "Vendor Part # 404a" at bounding box center [218, 71] width 137 height 18
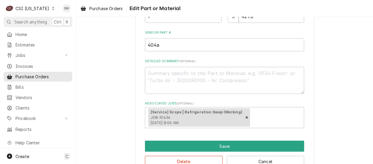
scroll to position [175, 0]
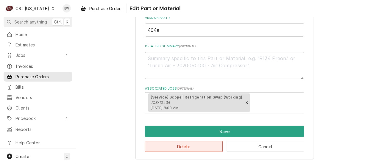
click at [197, 142] on button "Delete" at bounding box center [184, 146] width 78 height 11
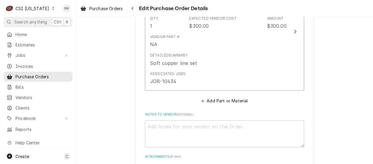
scroll to position [309, 0]
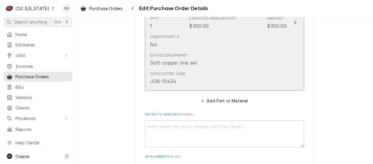
click at [213, 66] on div "Detailed Summary Soft copper line set" at bounding box center [218, 60] width 137 height 18
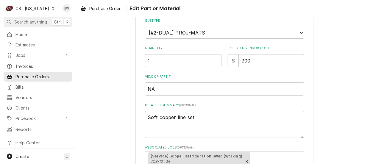
scroll to position [89, 0]
drag, startPoint x: 265, startPoint y: 63, endPoint x: 231, endPoint y: 64, distance: 34.3
click at [231, 64] on div "$ 300" at bounding box center [266, 60] width 77 height 13
type textarea "x"
type input "1"
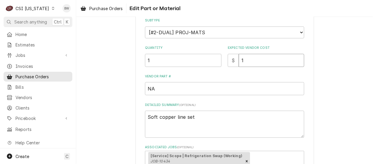
type textarea "x"
type input "10"
type textarea "x"
type input "100"
type textarea "x"
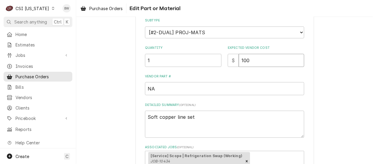
type input "1006"
type textarea "x"
type input "1006.3"
type textarea "x"
type input "1006.39"
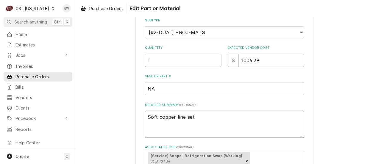
click at [194, 117] on textarea "Soft copper line set" at bounding box center [224, 124] width 159 height 27
type textarea "x"
type textarea "Soft copper line set"
type textarea "x"
type textarea "Soft copper line set s"
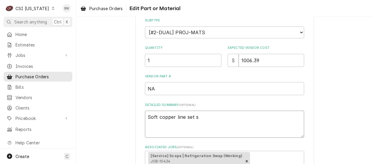
type textarea "x"
type textarea "Soft copper line set st"
type textarea "x"
type textarea "Soft copper line set str"
type textarea "x"
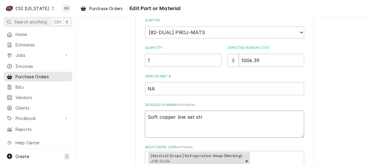
type textarea "Soft copper line set stru"
type textarea "x"
type textarea "Soft copper line set strut"
type textarea "x"
type textarea "Soft copper line set strut"
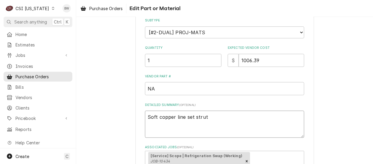
type textarea "x"
type textarea "Soft copper line set strut p"
type textarea "x"
type textarea "Soft copper line set strut pu"
type textarea "x"
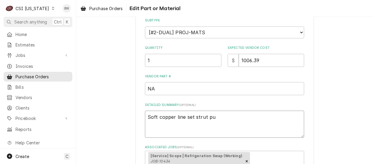
type textarea "Soft copper line set strut put"
type textarea "x"
type textarea "Soft copper line set strut putt"
type textarea "x"
type textarea "Soft copper line set strut putty"
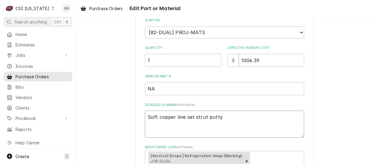
type textarea "x"
type textarea "Soft copper line set strut putty"
type textarea "x"
type textarea "Soft copper line set strut putty c"
type textarea "x"
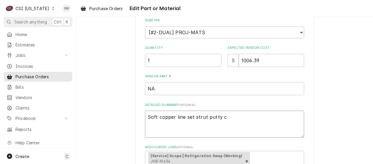
type textarea "Soft copper line set strut putty ca"
type textarea "x"
type textarea "Soft copper line set strut putty cal"
type textarea "x"
type textarea "Soft copper line set strut putty ca"
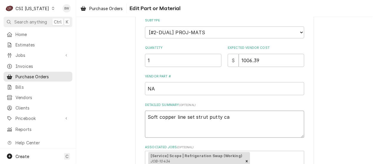
type textarea "x"
type textarea "Soft copper line set strut putty cab"
type textarea "x"
type textarea "Soft copper line set strut putty cabl"
type textarea "x"
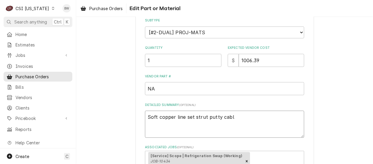
type textarea "Soft copper line set strut putty cable"
type textarea "x"
type textarea "Soft copper line set strut putty cable"
type textarea "x"
type textarea "Soft copper line set strut putty cable t"
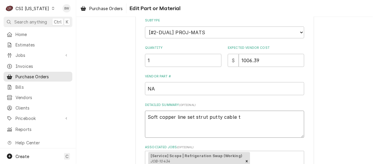
type textarea "x"
type textarea "Soft copper line set strut putty cable ti"
type textarea "x"
type textarea "Soft copper line set strut putty cable tie"
type textarea "x"
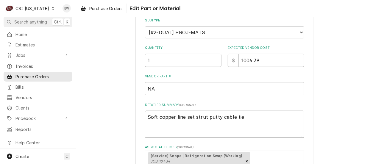
type textarea "Soft copper line set strut putty cable ties"
type textarea "x"
type textarea "Soft copper line set strut putty cable ties"
type textarea "x"
type textarea "Soft copper line set strut putty cable ties p"
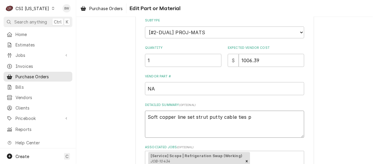
type textarea "x"
type textarea "Soft copper line set strut putty cable ties pt"
type textarea "x"
type textarea "Soft copper line set strut putty cable ties ptr"
type textarea "x"
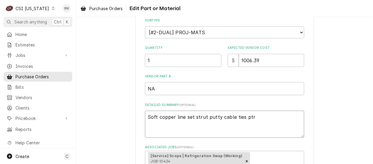
type textarea "Soft copper line set strut putty cable ties ptra"
type textarea "x"
type textarea "Soft copper line set strut putty cable ties ptrap"
type textarea "x"
type textarea "Soft copper line set strut putty cable ties ptraps"
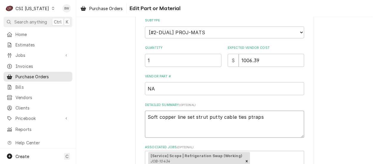
type textarea "x"
type textarea "Soft copper line set strut putty cable ties ptrapsc"
type textarea "x"
type textarea "Soft copper line set strut putty cable ties ptrapsco"
type textarea "x"
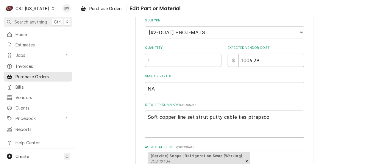
type textarea "Soft copper line set strut putty cable ties ptrapscop"
type textarea "x"
type textarea "Soft copper line set strut putty cable ties ptrapscopp"
type textarea "x"
type textarea "Soft copper line set strut putty cable ties ptrapscoppe"
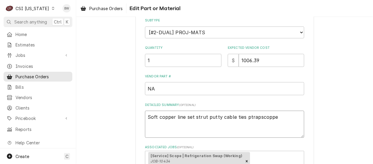
type textarea "x"
type textarea "Soft copper line set strut putty cable ties ptrapscopper"
type textarea "x"
type textarea "Soft copper line set strut putty cable ties ptraps copper"
click at [278, 119] on textarea "Soft copper line set strut putty cable ties ptraps copper" at bounding box center [224, 124] width 159 height 27
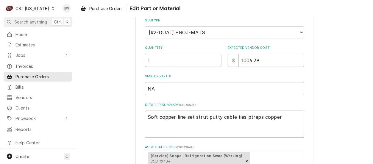
type textarea "x"
type textarea "Soft copper line set strut putty cable ties ptraps copper"
type textarea "x"
type textarea "Soft copper line set strut putty cable ties ptraps copper J"
type textarea "x"
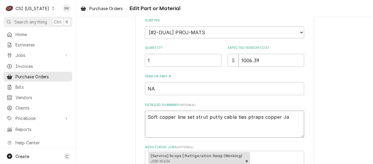
type textarea "Soft copper line set strut putty cable ties ptraps copper [PERSON_NAME]"
type textarea "x"
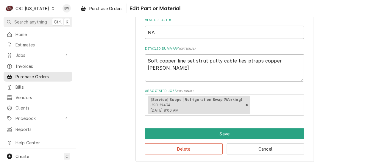
scroll to position [149, 0]
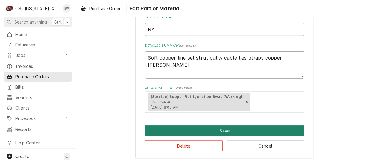
type textarea "Soft copper line set strut putty cable ties ptraps copper [PERSON_NAME]"
click at [197, 130] on button "Save" at bounding box center [224, 130] width 159 height 11
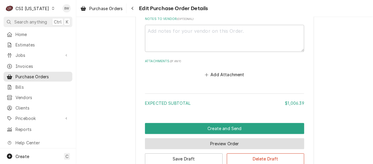
scroll to position [440, 0]
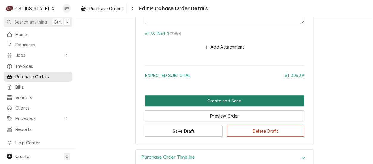
click at [191, 101] on button "Create and Send" at bounding box center [224, 100] width 159 height 11
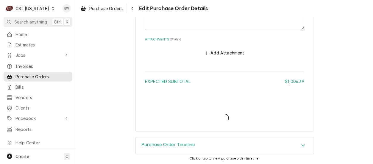
type textarea "x"
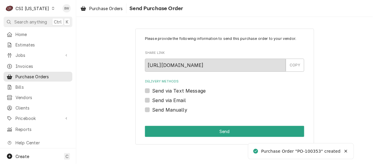
click at [165, 112] on label "Send Manually" at bounding box center [169, 109] width 35 height 7
click at [165, 112] on input "Send Manually" at bounding box center [231, 112] width 159 height 13
checkbox input "true"
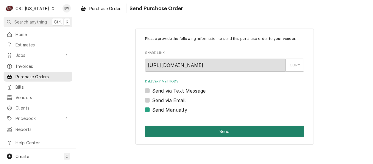
click at [192, 127] on button "Send" at bounding box center [224, 131] width 159 height 11
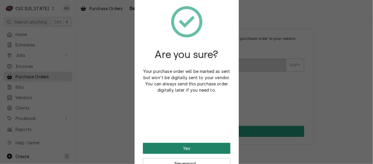
click at [185, 147] on button "Yes" at bounding box center [187, 148] width 88 height 11
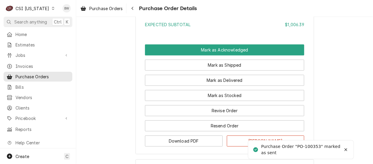
scroll to position [506, 0]
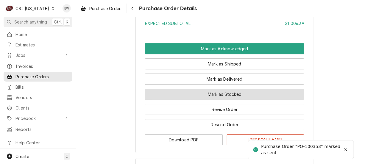
click at [203, 100] on button "Mark as Stocked" at bounding box center [224, 94] width 159 height 11
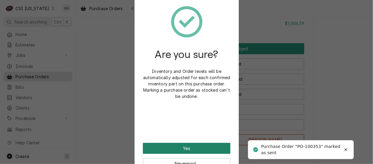
click at [191, 145] on button "Yes" at bounding box center [187, 148] width 88 height 11
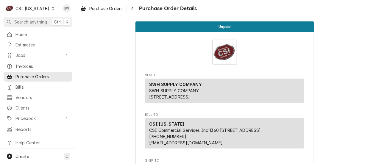
click at [51, 10] on div "Dynamic Content Wrapper" at bounding box center [53, 8] width 4 height 4
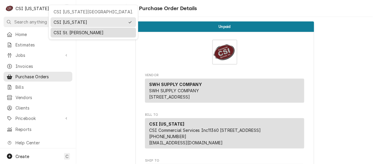
click at [69, 28] on div "CSI St. [PERSON_NAME]" at bounding box center [93, 33] width 85 height 10
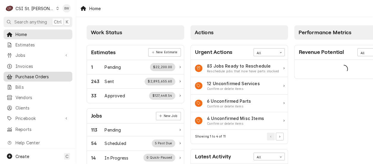
click at [33, 74] on span "Purchase Orders" at bounding box center [42, 77] width 54 height 6
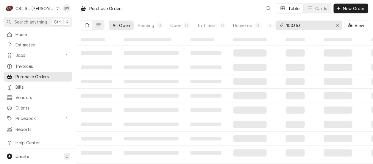
drag, startPoint x: 305, startPoint y: 26, endPoint x: 266, endPoint y: 25, distance: 38.5
click at [271, 25] on div "All Open Pending 0 Open 0 In Transit 0 Delivered 0 Stocked 100353 View" at bounding box center [224, 25] width 287 height 17
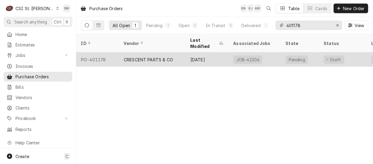
type input "401178"
click at [107, 52] on div "PO-401178" at bounding box center [97, 59] width 43 height 14
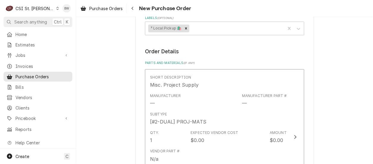
scroll to position [387, 0]
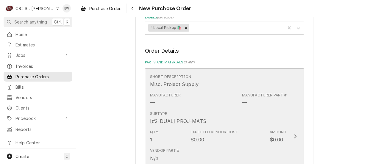
click at [225, 130] on div "Expected Vendor Cost $0.00" at bounding box center [215, 137] width 48 height 14
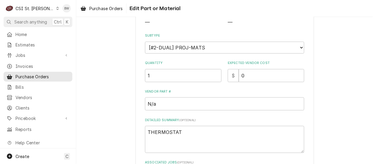
scroll to position [89, 0]
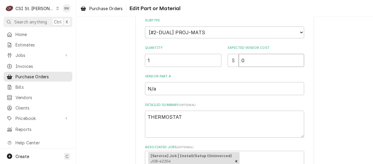
drag, startPoint x: 252, startPoint y: 60, endPoint x: 232, endPoint y: 60, distance: 20.0
click at [232, 60] on div "$ 0" at bounding box center [266, 60] width 77 height 13
type textarea "x"
type input "8"
type textarea "x"
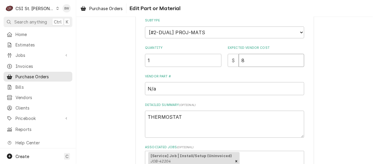
type input "84"
type textarea "x"
type input "84.9"
type textarea "x"
type input "84.91"
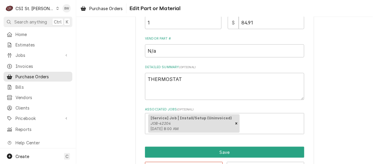
scroll to position [149, 0]
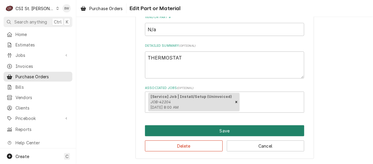
click at [186, 132] on button "Save" at bounding box center [224, 130] width 159 height 11
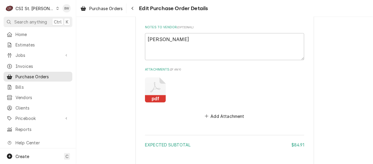
scroll to position [589, 0]
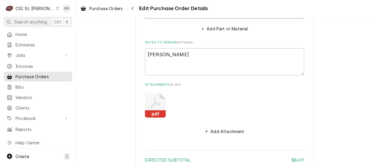
type textarea "x"
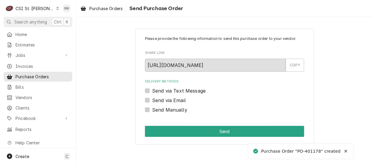
click at [164, 108] on label "Send Manually" at bounding box center [169, 109] width 35 height 7
click at [164, 108] on input "Send Manually" at bounding box center [231, 112] width 159 height 13
checkbox input "true"
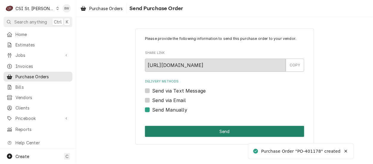
click at [192, 130] on button "Send" at bounding box center [224, 131] width 159 height 11
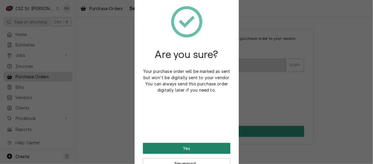
click at [182, 147] on button "Yes" at bounding box center [187, 148] width 88 height 11
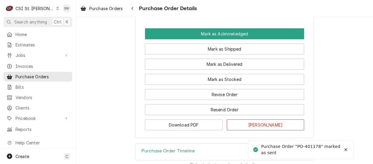
scroll to position [640, 0]
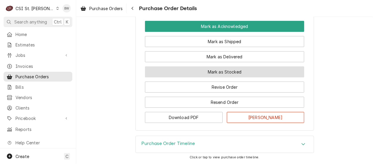
click at [184, 74] on button "Mark as Stocked" at bounding box center [224, 71] width 159 height 11
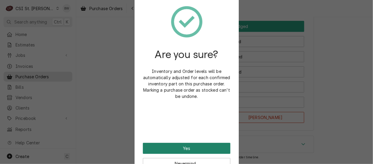
click at [183, 148] on button "Yes" at bounding box center [187, 148] width 88 height 11
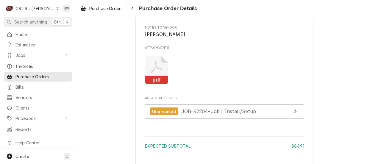
scroll to position [491, 0]
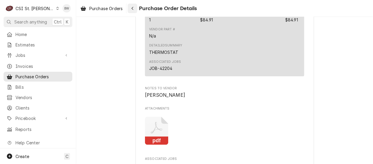
click at [130, 7] on button "Navigate back" at bounding box center [133, 9] width 10 height 10
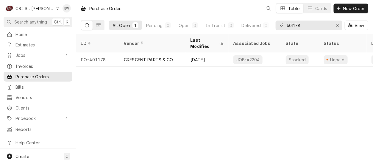
click at [303, 28] on input "401178" at bounding box center [309, 26] width 45 height 10
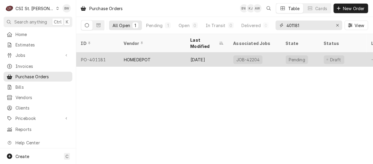
type input "401181"
click at [105, 53] on div "PO-401181" at bounding box center [97, 59] width 43 height 14
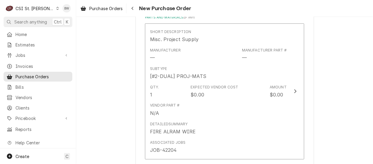
scroll to position [268, 0]
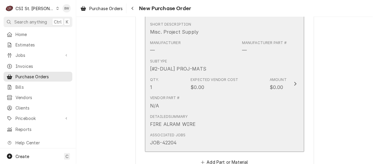
click at [224, 83] on div "Expected Vendor Cost $0.00" at bounding box center [215, 84] width 48 height 14
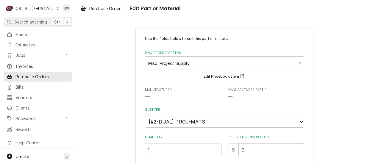
drag, startPoint x: 248, startPoint y: 146, endPoint x: 236, endPoint y: 146, distance: 11.9
click at [236, 146] on div "$ 0" at bounding box center [266, 149] width 77 height 13
type textarea "x"
type input "7"
type textarea "x"
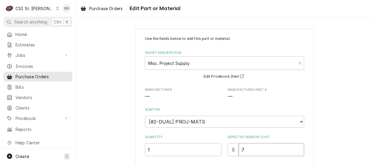
type input "77"
type textarea "x"
type input "77.7"
type textarea "x"
type input "77.73"
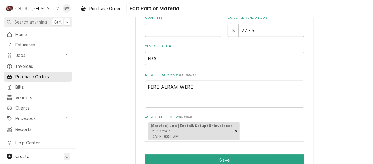
scroll to position [149, 0]
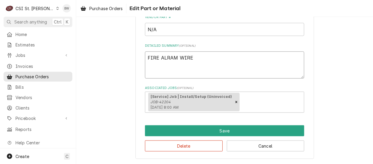
click at [194, 62] on textarea "FIRE ALRAM WIRE" at bounding box center [224, 65] width 159 height 27
type textarea "x"
type textarea "FIRE ALRAM WIRE,"
type textarea "x"
type textarea "FIRE ALRAM WIRE, c"
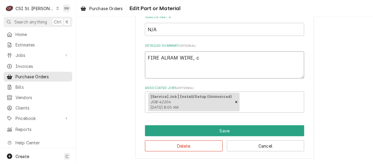
type textarea "x"
type textarea "FIRE ALRAM WIRE, co"
type textarea "x"
type textarea "FIRE ALRAM WIRE, cop"
type textarea "x"
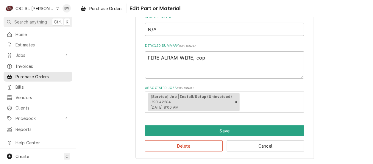
type textarea "FIRE ALRAM WIRE, copp"
type textarea "x"
type textarea "FIRE ALRAM WIRE, coppe"
type textarea "x"
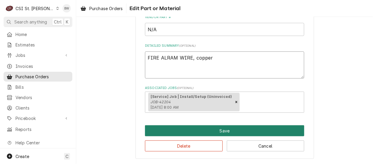
type textarea "FIRE ALRAM WIRE, copper"
click at [186, 129] on button "Save" at bounding box center [224, 130] width 159 height 11
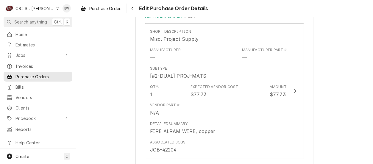
click at [186, 128] on div "Short Description Misc. Project Supply Manufacturer — Manufacturer Part # — Sub…" at bounding box center [218, 92] width 137 height 130
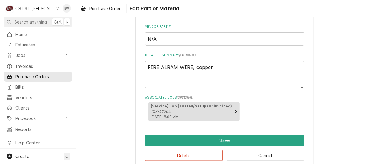
scroll to position [149, 0]
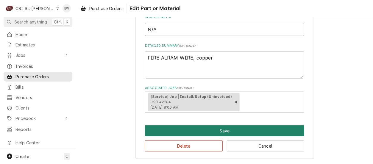
click at [192, 130] on button "Save" at bounding box center [224, 130] width 159 height 11
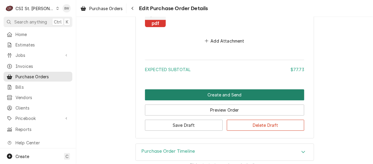
scroll to position [499, 0]
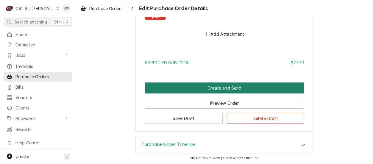
click at [186, 86] on button "Create and Send" at bounding box center [224, 88] width 159 height 11
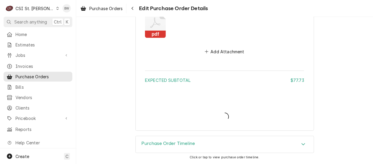
scroll to position [480, 0]
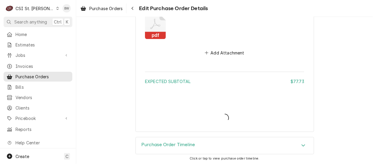
type textarea "x"
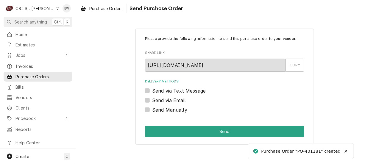
click at [168, 110] on label "Send Manually" at bounding box center [169, 109] width 35 height 7
click at [168, 110] on input "Send Manually" at bounding box center [231, 112] width 159 height 13
checkbox input "true"
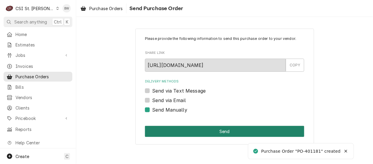
click at [202, 132] on button "Send" at bounding box center [224, 131] width 159 height 11
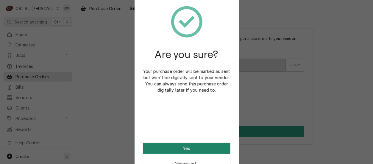
click at [191, 146] on button "Yes" at bounding box center [187, 148] width 88 height 11
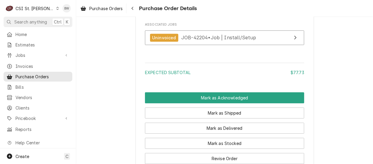
scroll to position [536, 0]
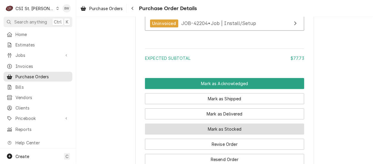
click at [194, 135] on button "Mark as Stocked" at bounding box center [224, 129] width 159 height 11
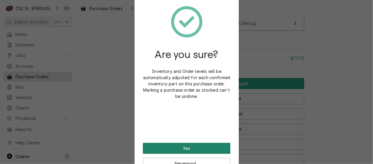
click at [194, 147] on button "Yes" at bounding box center [187, 148] width 88 height 11
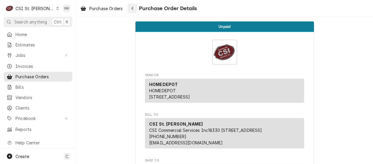
click at [132, 6] on div "Navigate back" at bounding box center [133, 8] width 6 height 6
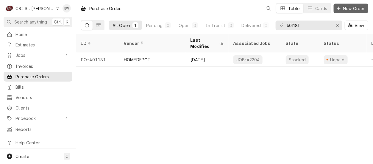
click at [347, 9] on span "New Order" at bounding box center [354, 8] width 24 height 6
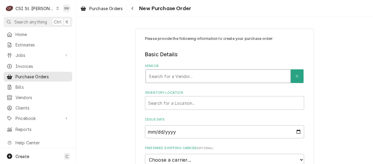
click at [152, 77] on div "Vendor" at bounding box center [218, 76] width 139 height 11
type input "home"
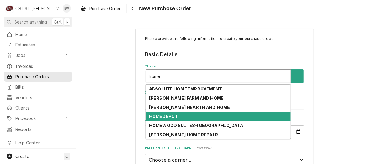
click at [162, 119] on div "HOMEDEPOT" at bounding box center [218, 116] width 145 height 9
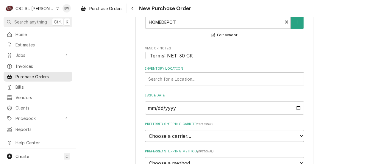
scroll to position [60, 0]
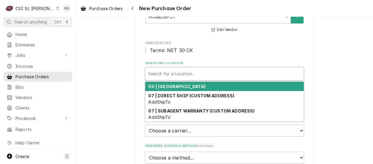
click at [166, 75] on div "Inventory Location" at bounding box center [224, 74] width 153 height 11
click at [169, 84] on strong "00 | STL WAREHOUSE" at bounding box center [177, 86] width 57 height 5
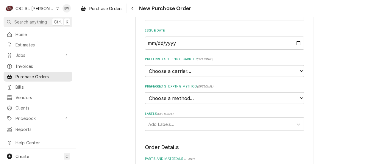
scroll to position [149, 0]
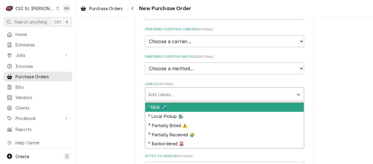
click at [168, 93] on div "Labels" at bounding box center [219, 94] width 142 height 11
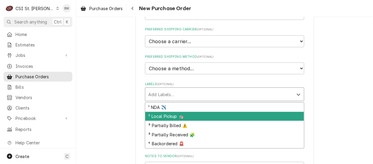
click at [166, 115] on div "² Local Pickup 🛍️" at bounding box center [224, 116] width 159 height 9
type textarea "x"
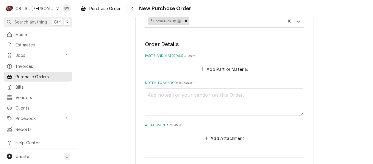
scroll to position [238, 0]
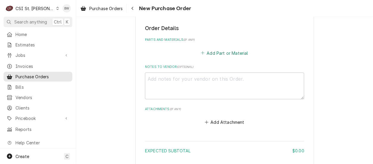
click at [216, 52] on button "Add Part or Material" at bounding box center [224, 53] width 49 height 8
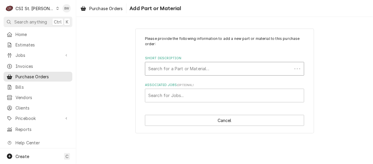
click at [166, 68] on div "Short Description" at bounding box center [218, 68] width 141 height 11
type input "misc serv"
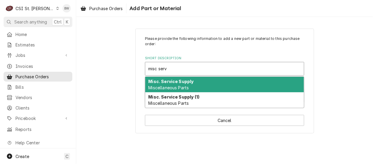
click at [173, 79] on strong "Misc. Service Supply" at bounding box center [171, 81] width 45 height 5
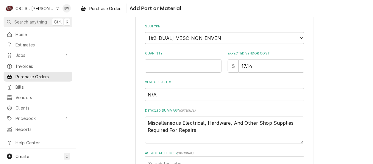
scroll to position [89, 0]
click at [156, 66] on input "Quantity" at bounding box center [183, 65] width 77 height 13
type textarea "x"
type input "1"
type textarea "x"
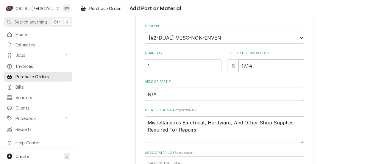
type input "0"
type textarea "x"
type input "00"
drag, startPoint x: 203, startPoint y: 132, endPoint x: 137, endPoint y: 121, distance: 67.0
click at [137, 121] on div "Please provide the following information to add a new part or material to this …" at bounding box center [225, 70] width 179 height 262
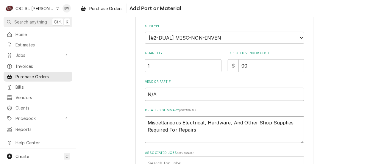
type textarea "x"
type textarea "F"
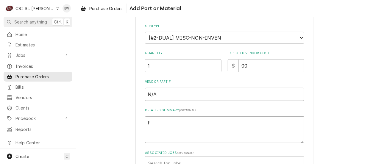
type textarea "x"
type textarea "Fu"
type textarea "x"
type textarea "Fus"
type textarea "x"
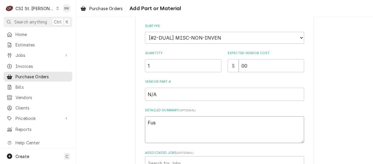
type textarea "Fuse"
type textarea "x"
type textarea "Fuses"
type textarea "x"
type textarea "Fuses"
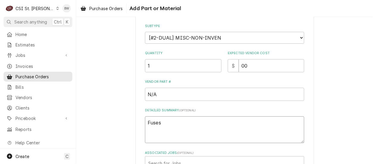
type textarea "x"
type textarea "Fuses M"
type textarea "x"
type textarea "Fuses Mo"
type textarea "x"
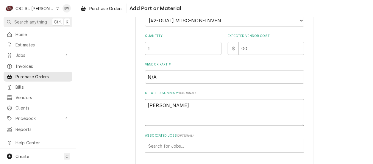
scroll to position [131, 0]
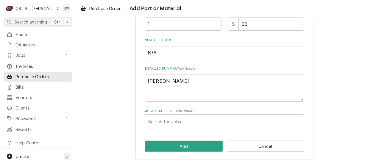
type textarea "Fuses Moe"
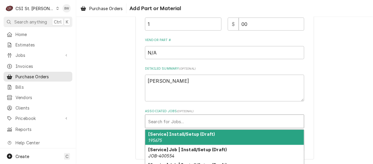
click at [169, 119] on div "Associated Jobs" at bounding box center [224, 121] width 153 height 11
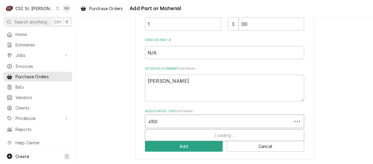
type input "41506"
drag, startPoint x: 162, startPoint y: 119, endPoint x: 143, endPoint y: 123, distance: 19.2
click at [145, 123] on div "Search for Jobs..." at bounding box center [224, 121] width 159 height 13
type input "42506"
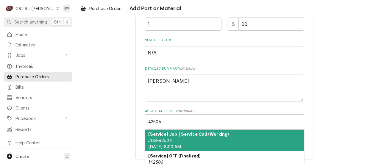
click at [172, 133] on strong "[Service] Job | Service Call (Working)" at bounding box center [189, 134] width 81 height 5
type textarea "x"
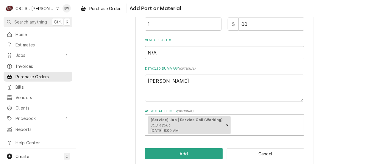
scroll to position [139, 0]
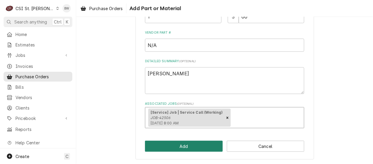
click at [176, 143] on button "Add" at bounding box center [184, 146] width 78 height 11
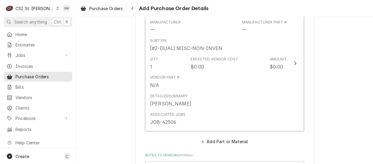
scroll to position [423, 0]
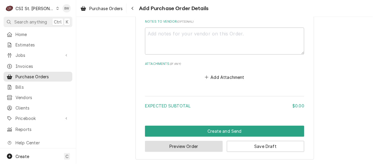
click at [166, 145] on button "Preview Order" at bounding box center [184, 146] width 78 height 11
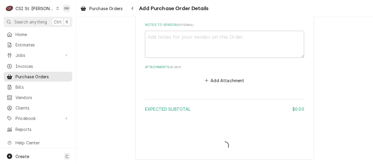
type textarea "x"
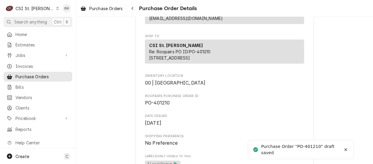
scroll to position [149, 0]
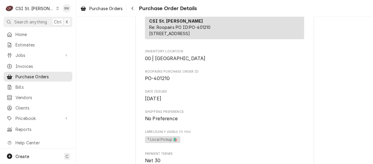
click at [108, 34] on div "Draft Preview Vendor HOMEDEPOT HOMEDEPOT PO BOX 6031 The Lakes, NV 88901-6031 B…" at bounding box center [224, 151] width 297 height 567
click at [135, 7] on div "Navigate back" at bounding box center [133, 8] width 6 height 6
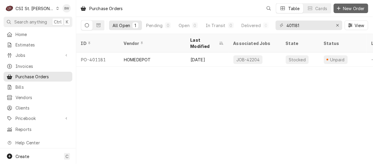
click at [340, 9] on icon "Dynamic Content Wrapper" at bounding box center [339, 8] width 4 height 4
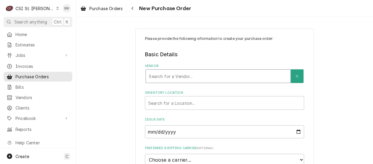
click at [151, 73] on div "Vendor" at bounding box center [218, 76] width 139 height 11
type input "amazon"
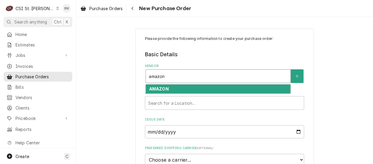
click at [153, 87] on strong "AMAZON" at bounding box center [159, 88] width 20 height 5
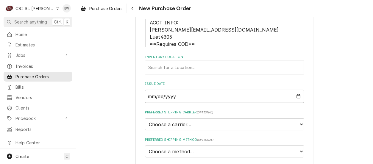
scroll to position [119, 0]
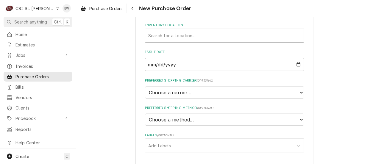
click at [167, 37] on div "Inventory Location" at bounding box center [224, 35] width 153 height 11
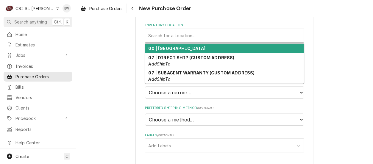
click at [171, 48] on strong "00 | STL WAREHOUSE" at bounding box center [177, 48] width 57 height 5
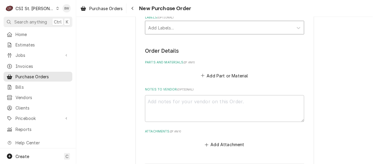
scroll to position [238, 0]
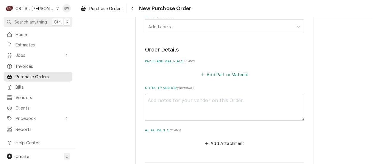
click at [211, 76] on button "Add Part or Material" at bounding box center [224, 74] width 49 height 8
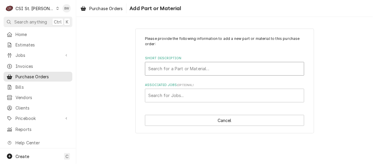
click at [157, 71] on div "Short Description" at bounding box center [224, 68] width 153 height 11
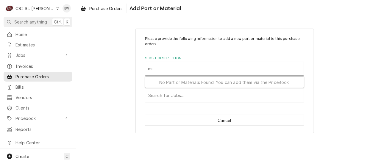
type input "m"
type input "tool rep"
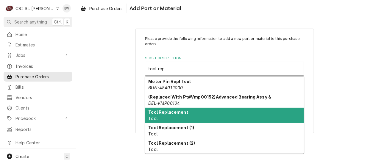
click at [170, 111] on strong "Tool Replacement" at bounding box center [169, 112] width 40 height 5
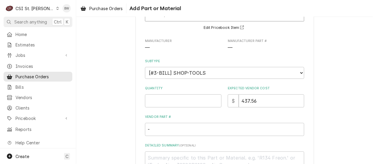
scroll to position [89, 0]
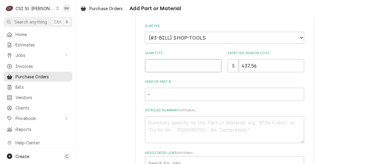
click at [153, 67] on input "Quantity" at bounding box center [183, 65] width 77 height 13
type textarea "x"
type input "1"
type textarea "x"
type input "3"
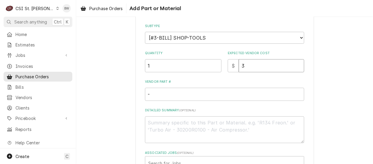
type textarea "x"
type input "32"
type textarea "x"
type input "32.8"
type textarea "x"
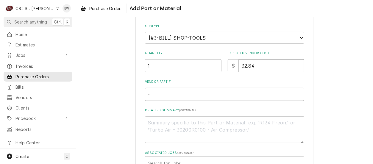
type input "32.84"
click at [122, 86] on div "Please provide the following information to add a new part or material to this …" at bounding box center [224, 70] width 297 height 273
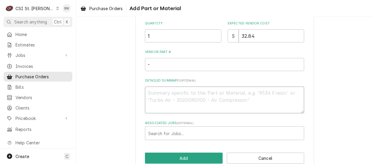
click at [157, 95] on textarea "Detailed Summary ( optional )" at bounding box center [224, 100] width 159 height 27
click at [86, 68] on div "Please provide the following information to add a new part or material to this …" at bounding box center [224, 40] width 297 height 273
click at [150, 92] on textarea "Detailed Summary ( optional )" at bounding box center [224, 100] width 159 height 27
type textarea "x"
type textarea "B"
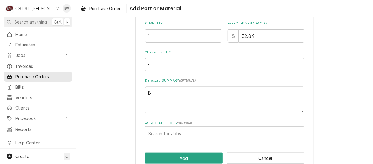
type textarea "x"
type textarea "Ba"
type textarea "x"
type textarea "Bal"
type textarea "x"
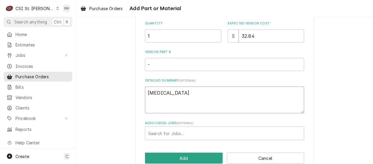
type textarea "Ball"
type textarea "x"
type textarea "Balla"
type textarea "x"
type textarea "Ballas"
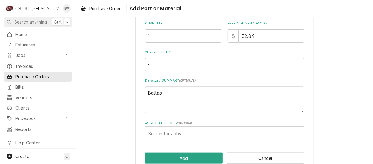
type textarea "x"
type textarea "Ballast"
type textarea "x"
type textarea "Ballast"
type textarea "x"
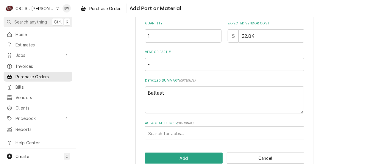
type textarea "Ballast p"
type textarea "x"
type textarea "Ballast pl"
type textarea "x"
type textarea "Ballast plu"
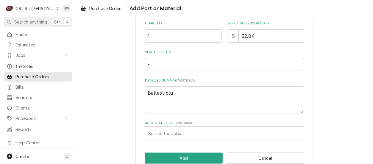
type textarea "x"
type textarea "Ballast plug"
type textarea "x"
type textarea "Ballast plug t"
type textarea "x"
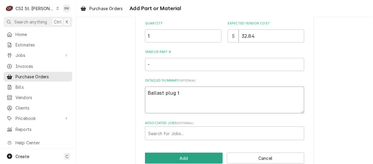
type textarea "Ballast plug to"
type textarea "x"
type textarea "Ballast plug to"
type textarea "x"
type textarea "Ballast plug to f"
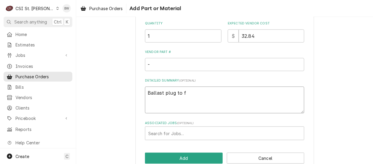
type textarea "x"
type textarea "Ballast plug to fi"
type textarea "x"
type textarea "Ballast plug to fix"
type textarea "x"
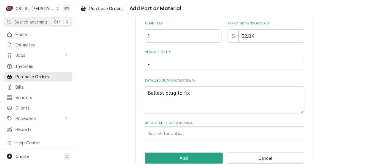
type textarea "Ballast plug to fix v"
type textarea "x"
type textarea "Ballast plug to fix va"
type textarea "x"
type textarea "Ballast plug to fix vac"
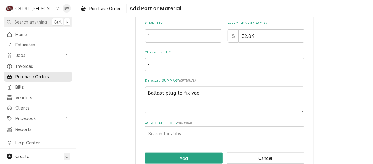
type textarea "x"
type textarea "Ballast plug to fix vacu"
type textarea "x"
type textarea "Ballast plug to fix vacuu"
type textarea "x"
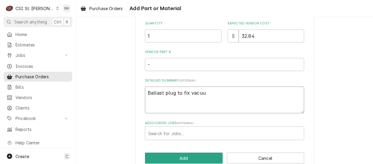
type textarea "Ballast plug to fix vacuum"
type textarea "x"
type textarea "Ballast plug to fix vacuum"
type textarea "x"
type textarea "Ballast plug to fix vacuum p"
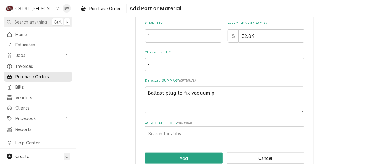
type textarea "x"
type textarea "Ballast plug to fix vacuum pu"
type textarea "x"
type textarea "Ballast plug to fix vacuum pum"
type textarea "x"
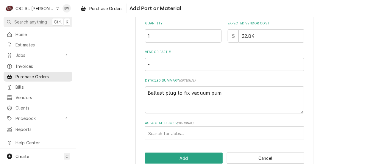
type textarea "Ballast plug to fix vacuum pump"
type textarea "x"
type textarea "Ballast plug to fix vacuum pump,"
type textarea "x"
type textarea "Ballast plug to fix vacuum pump,"
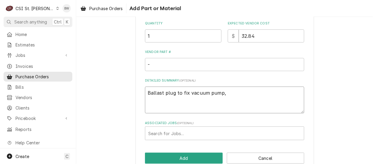
type textarea "x"
type textarea "Ballast plug to fix vacuum pump, D"
type textarea "x"
type textarea "Ballast plug to fix vacuum pump, Dr"
type textarea "x"
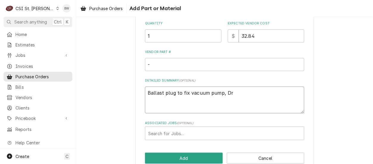
type textarea "Ballast plug to fix vacuum pump, Dre"
type textarea "x"
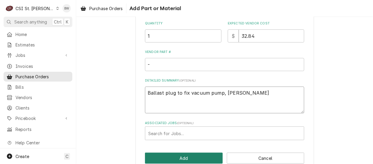
type textarea "Ballast plug to fix vacuum pump, Drew"
click at [179, 155] on button "Add" at bounding box center [184, 158] width 78 height 11
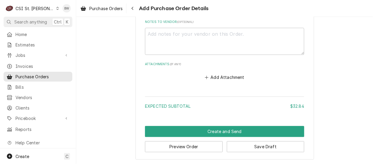
scroll to position [426, 0]
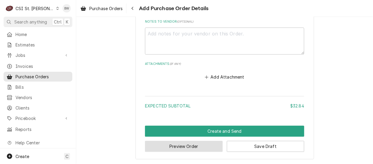
click at [169, 147] on button "Preview Order" at bounding box center [184, 146] width 78 height 11
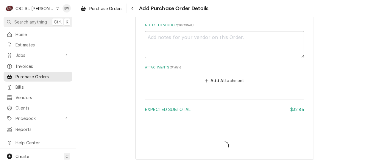
type textarea "x"
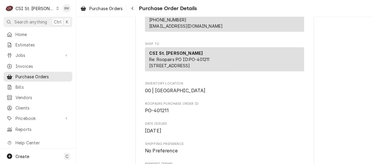
scroll to position [119, 0]
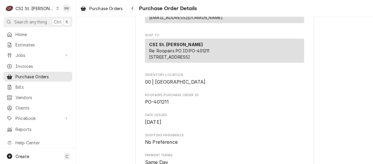
click at [136, 102] on div "Vendor AMAZON AMAZON Bill To CSI St. Louis CSI Commercial Services Inc18330 Edi…" at bounding box center [225, 148] width 179 height 470
click at [124, 40] on div "Draft Preview Vendor AMAZON AMAZON Bill To CSI St. Louis CSI Commercial Service…" at bounding box center [224, 143] width 297 height 490
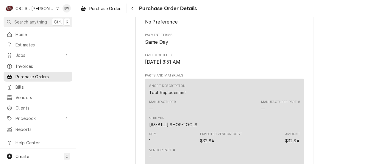
scroll to position [234, 0]
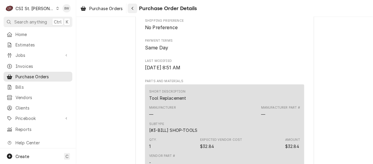
click at [131, 8] on div "Navigate back" at bounding box center [133, 8] width 6 height 6
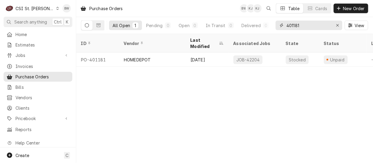
click at [306, 25] on input "401181" at bounding box center [309, 26] width 45 height 10
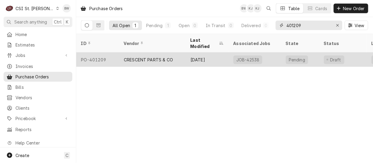
type input "401209"
click at [107, 52] on div "PO-401209" at bounding box center [97, 59] width 43 height 14
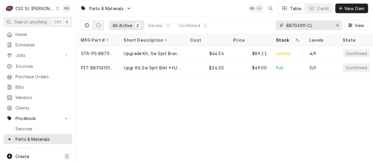
drag, startPoint x: 325, startPoint y: 27, endPoint x: 280, endPoint y: 27, distance: 45.0
click at [280, 27] on div "B8706101-CL" at bounding box center [309, 26] width 67 height 10
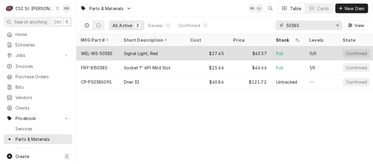
type input "50385"
click at [124, 52] on div "Signal Light, Red" at bounding box center [141, 53] width 34 height 6
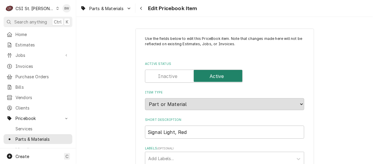
type textarea "x"
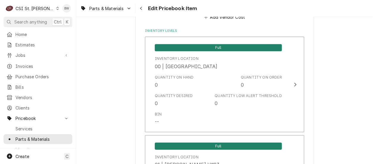
scroll to position [536, 0]
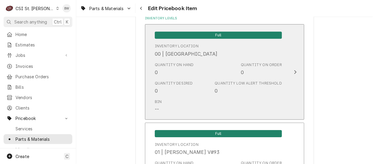
click at [188, 74] on div "Quantity on Hand 0" at bounding box center [174, 69] width 39 height 14
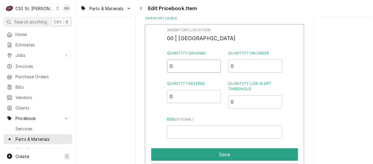
drag, startPoint x: 185, startPoint y: 68, endPoint x: 156, endPoint y: 68, distance: 29.2
click at [156, 68] on div "Inventory Location 00 | STL WAREHOUSE Quantity on Hand 0 Quantity on Order 0 Qu…" at bounding box center [224, 101] width 159 height 155
drag, startPoint x: 172, startPoint y: 64, endPoint x: 165, endPoint y: 66, distance: 7.0
click at [166, 66] on div "Inventory Location 00 | STL WAREHOUSE Quantity on Hand 1 Quantity on Order 0 Qu…" at bounding box center [224, 101] width 159 height 155
type input "0"
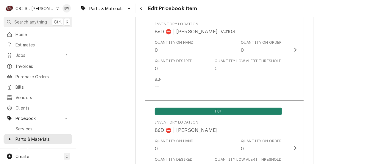
scroll to position [5218, 0]
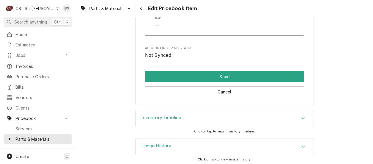
click at [172, 115] on h3 "Inventory Timeline" at bounding box center [162, 118] width 40 height 6
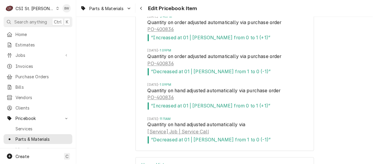
scroll to position [5356, 0]
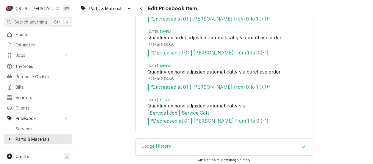
click at [197, 111] on link "[Service] Job | Service Call" at bounding box center [178, 113] width 61 height 7
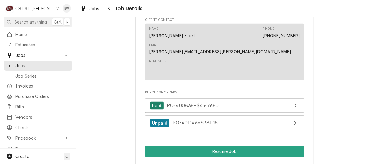
scroll to position [889, 0]
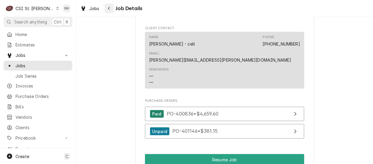
click at [109, 7] on icon "Navigate back" at bounding box center [109, 8] width 3 height 4
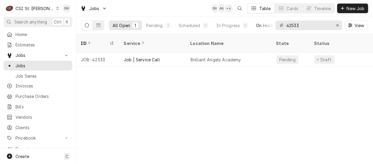
drag, startPoint x: 312, startPoint y: 26, endPoint x: 273, endPoint y: 25, distance: 39.6
click at [273, 25] on div "All Open 1 Pending 1 Scheduled 0 In Progress 0 On Hold 0 Completed 0 42533 View" at bounding box center [224, 25] width 287 height 17
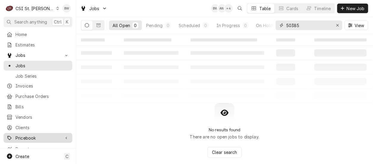
type input "50385"
click at [30, 135] on span "Pricebook" at bounding box center [37, 138] width 45 height 6
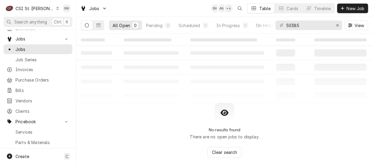
scroll to position [30, 0]
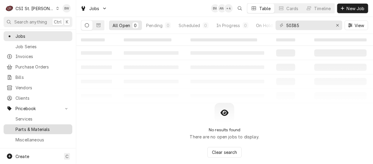
click at [34, 127] on span "Parts & Materials" at bounding box center [42, 129] width 54 height 6
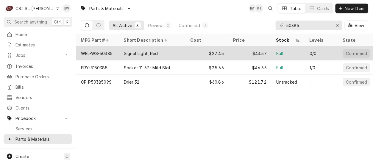
click at [110, 52] on div "WEL-WS-50385" at bounding box center [97, 53] width 32 height 6
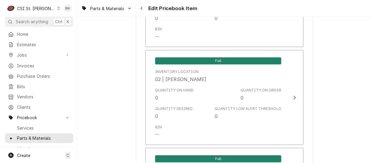
scroll to position [2591, 0]
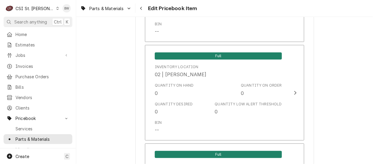
click at [123, 38] on div "Use the fields below to edit this PriceBook item. Note that changes made here w…" at bounding box center [224, 55] width 297 height 5246
type textarea "x"
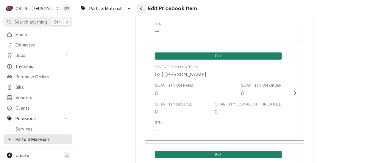
click at [143, 7] on div "Navigate back" at bounding box center [142, 8] width 6 height 6
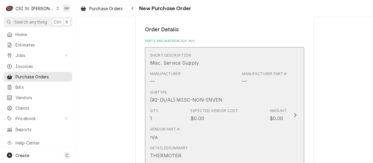
scroll to position [417, 0]
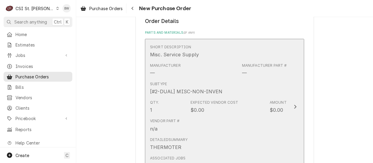
click at [214, 135] on div "Detailed Summary THERMOTER" at bounding box center [218, 144] width 137 height 18
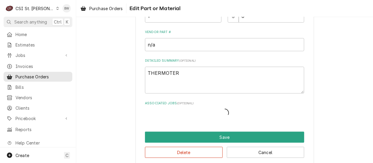
scroll to position [134, 0]
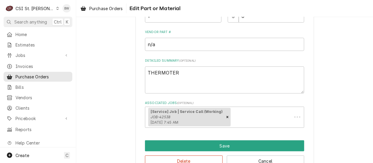
type textarea "x"
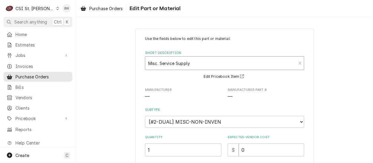
click at [145, 62] on div "Misc. Service Supply Miscellaneous Parts" at bounding box center [220, 63] width 151 height 13
type input "614220"
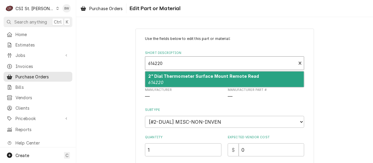
click at [167, 77] on strong "2" Dial Thermometer Surface Mount Remote Read" at bounding box center [204, 76] width 111 height 5
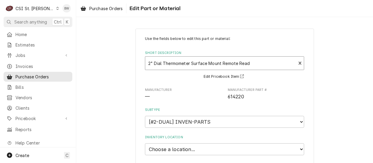
type textarea "x"
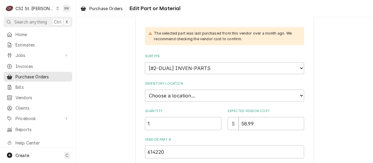
scroll to position [88, 0]
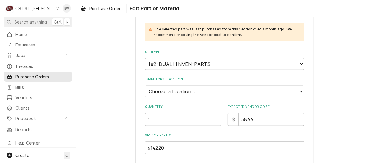
click at [185, 92] on select "Choose a location... 00 | STL WAREHOUSE 01 | CHUCK WAMBOLDT V#93 01 | COURTNEY …" at bounding box center [224, 91] width 159 height 12
select select "2881"
click at [145, 85] on select "Choose a location... 00 | STL WAREHOUSE 01 | CHUCK WAMBOLDT V#93 01 | COURTNEY …" at bounding box center [224, 91] width 159 height 12
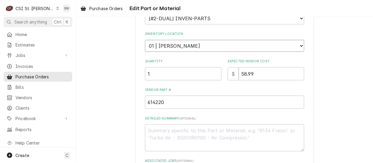
scroll to position [207, 0]
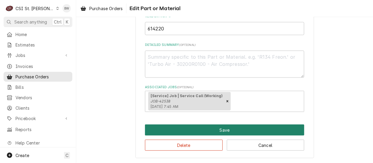
click at [194, 132] on button "Save" at bounding box center [224, 130] width 159 height 11
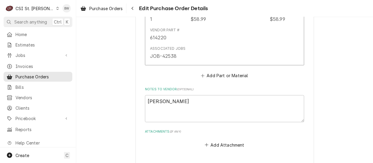
scroll to position [560, 0]
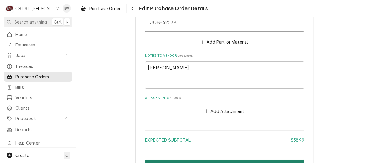
click at [201, 160] on button "Create and Send" at bounding box center [224, 165] width 159 height 11
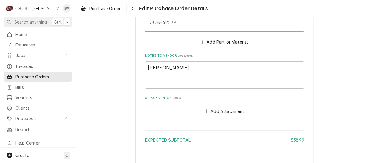
scroll to position [541, 0]
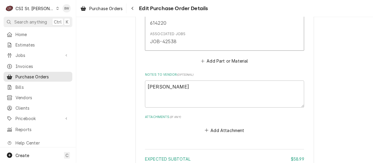
type textarea "x"
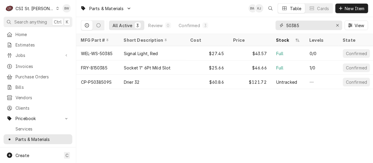
drag, startPoint x: 300, startPoint y: 28, endPoint x: 278, endPoint y: 27, distance: 21.7
click at [278, 27] on div "50385" at bounding box center [309, 26] width 67 height 10
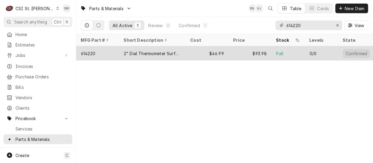
type input "614220"
click at [95, 51] on div "614220" at bounding box center [88, 53] width 14 height 6
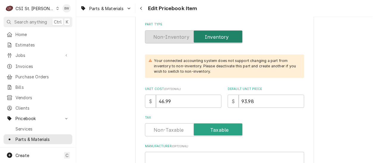
scroll to position [179, 0]
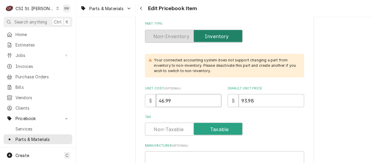
drag, startPoint x: 178, startPoint y: 101, endPoint x: 139, endPoint y: 103, distance: 40.0
type textarea "x"
type input "5"
type textarea "x"
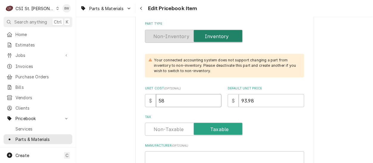
type input "58.9"
type textarea "x"
type input "58.99"
type textarea "x"
type input "1"
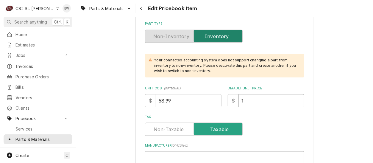
type textarea "x"
type input "11"
type textarea "x"
type input "117.9"
type textarea "x"
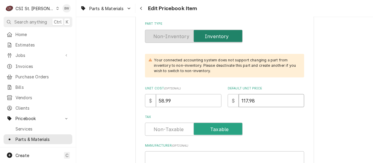
type input "117.98"
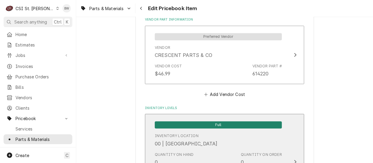
scroll to position [447, 0]
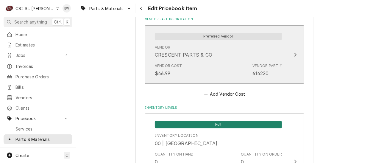
click at [204, 72] on div "Vendor Cost $46.99 Vendor Part # 614220" at bounding box center [218, 70] width 127 height 18
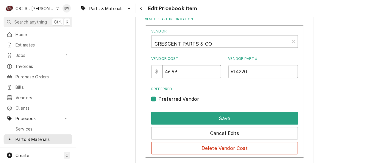
drag, startPoint x: 187, startPoint y: 74, endPoint x: 164, endPoint y: 76, distance: 23.7
click at [164, 76] on div "$ 46.99" at bounding box center [186, 71] width 70 height 13
type input "58.99"
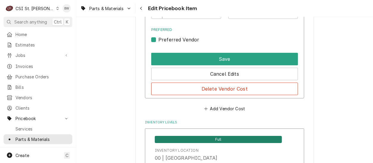
scroll to position [506, 0]
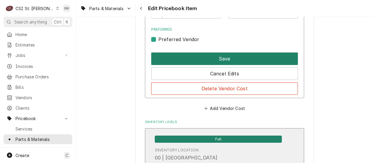
click at [207, 58] on button "Save" at bounding box center [224, 58] width 147 height 13
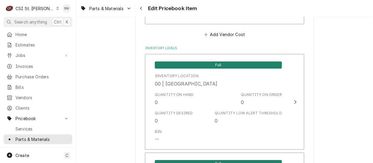
scroll to position [5160, 0]
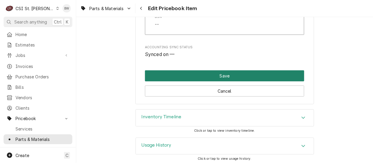
click at [210, 74] on button "Save" at bounding box center [224, 75] width 159 height 11
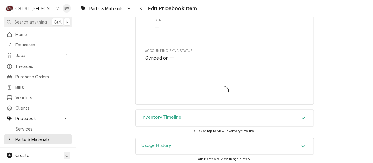
type textarea "x"
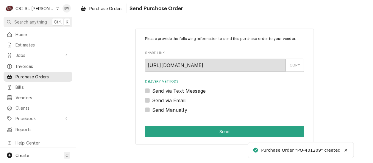
click at [167, 112] on label "Send Manually" at bounding box center [169, 109] width 35 height 7
click at [167, 112] on input "Send Manually" at bounding box center [231, 112] width 159 height 13
checkbox input "true"
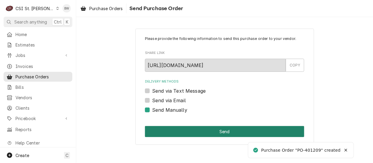
click at [200, 128] on button "Send" at bounding box center [224, 131] width 159 height 11
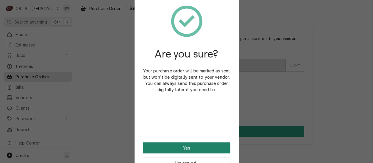
click at [176, 144] on button "Yes" at bounding box center [187, 147] width 88 height 11
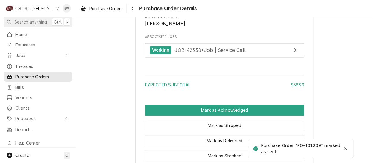
scroll to position [536, 0]
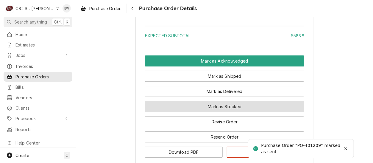
click at [192, 112] on button "Mark as Stocked" at bounding box center [224, 106] width 159 height 11
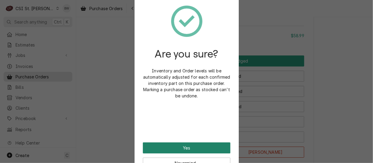
click at [180, 146] on button "Yes" at bounding box center [187, 147] width 88 height 11
